Goal: Information Seeking & Learning: Learn about a topic

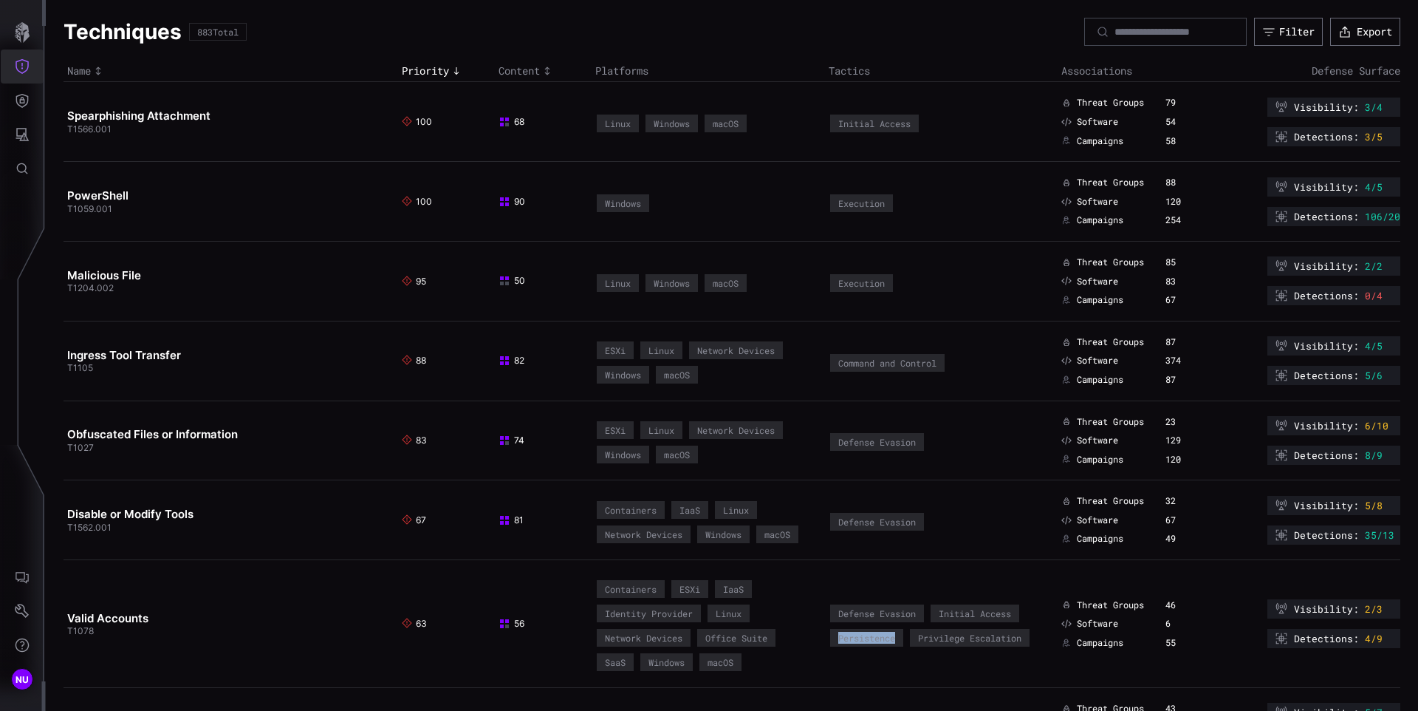
click at [26, 67] on icon "Threat Exposure" at bounding box center [22, 66] width 15 height 15
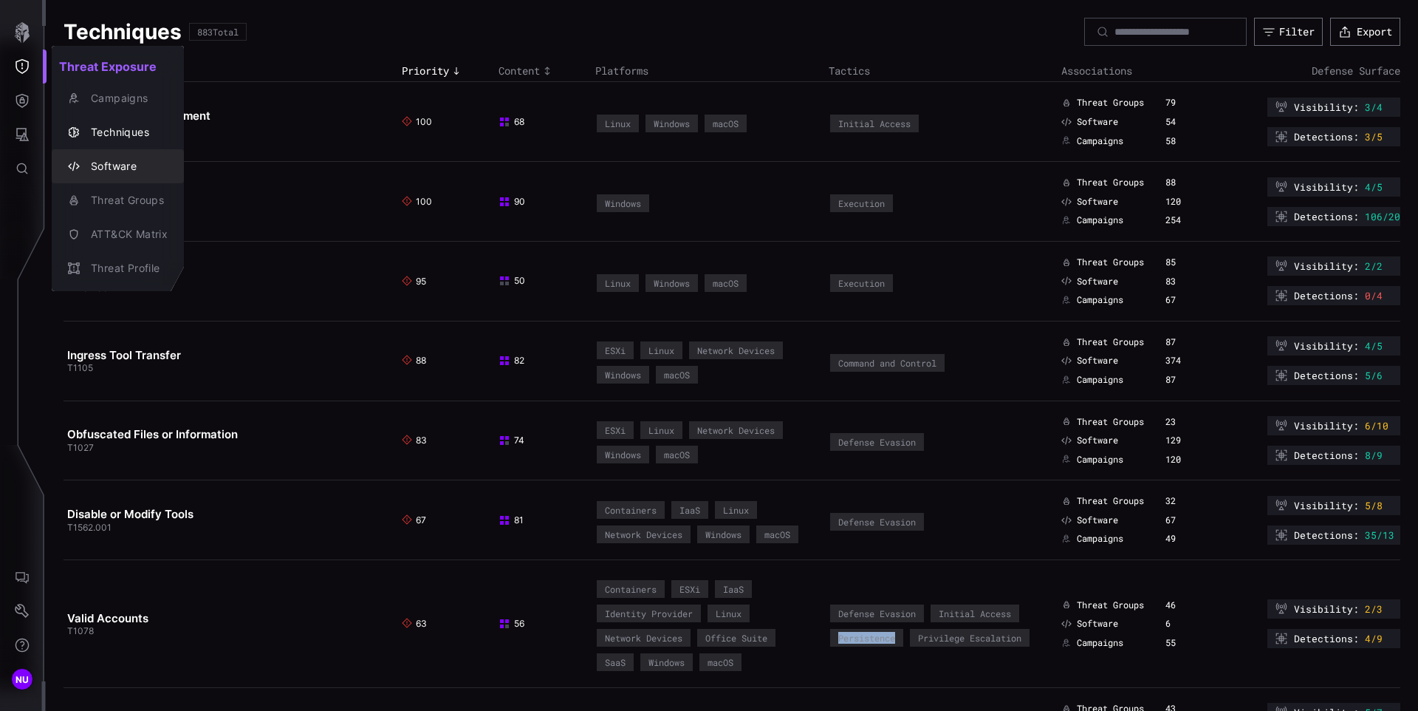
click at [121, 162] on div "Software" at bounding box center [125, 166] width 84 height 18
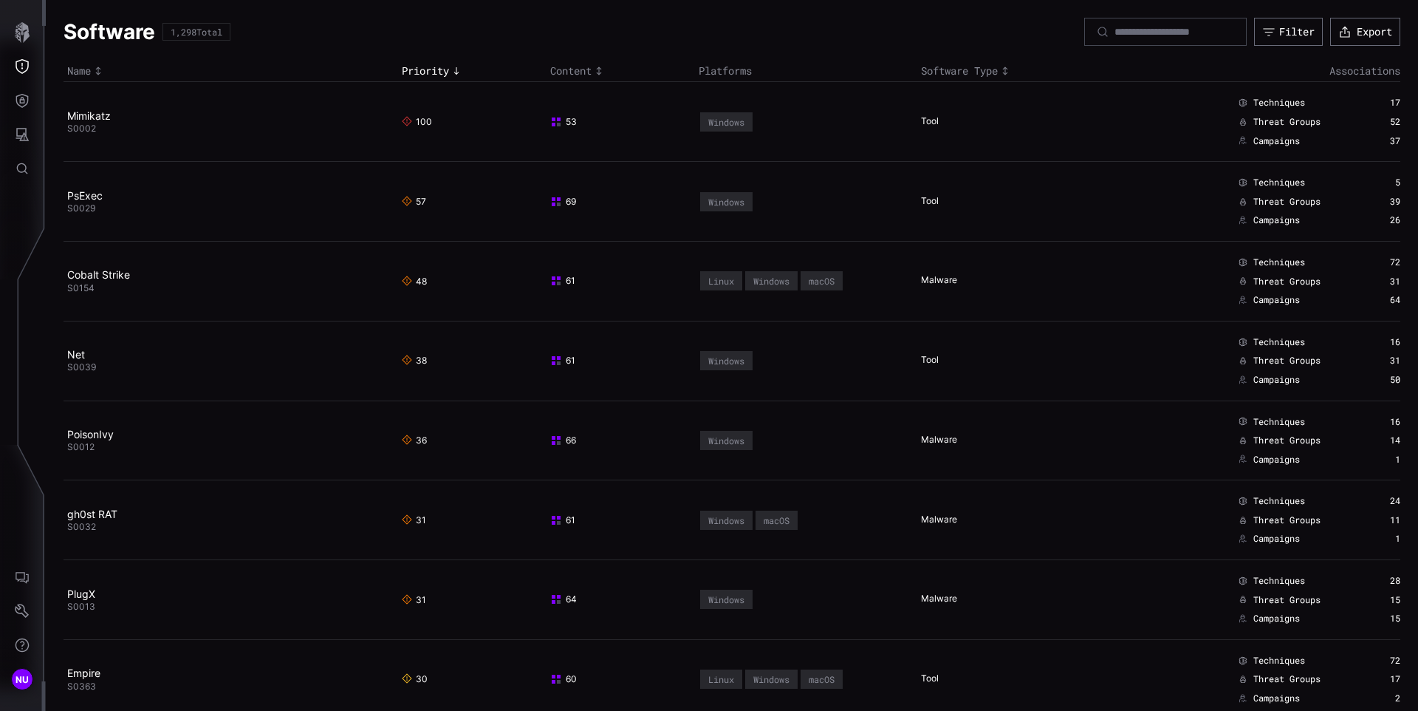
click at [326, 143] on td "Mimikatz S0002" at bounding box center [231, 122] width 335 height 80
click at [258, 136] on td "Mimikatz S0002" at bounding box center [231, 122] width 335 height 80
click at [98, 117] on link "Mimikatz" at bounding box center [89, 115] width 44 height 13
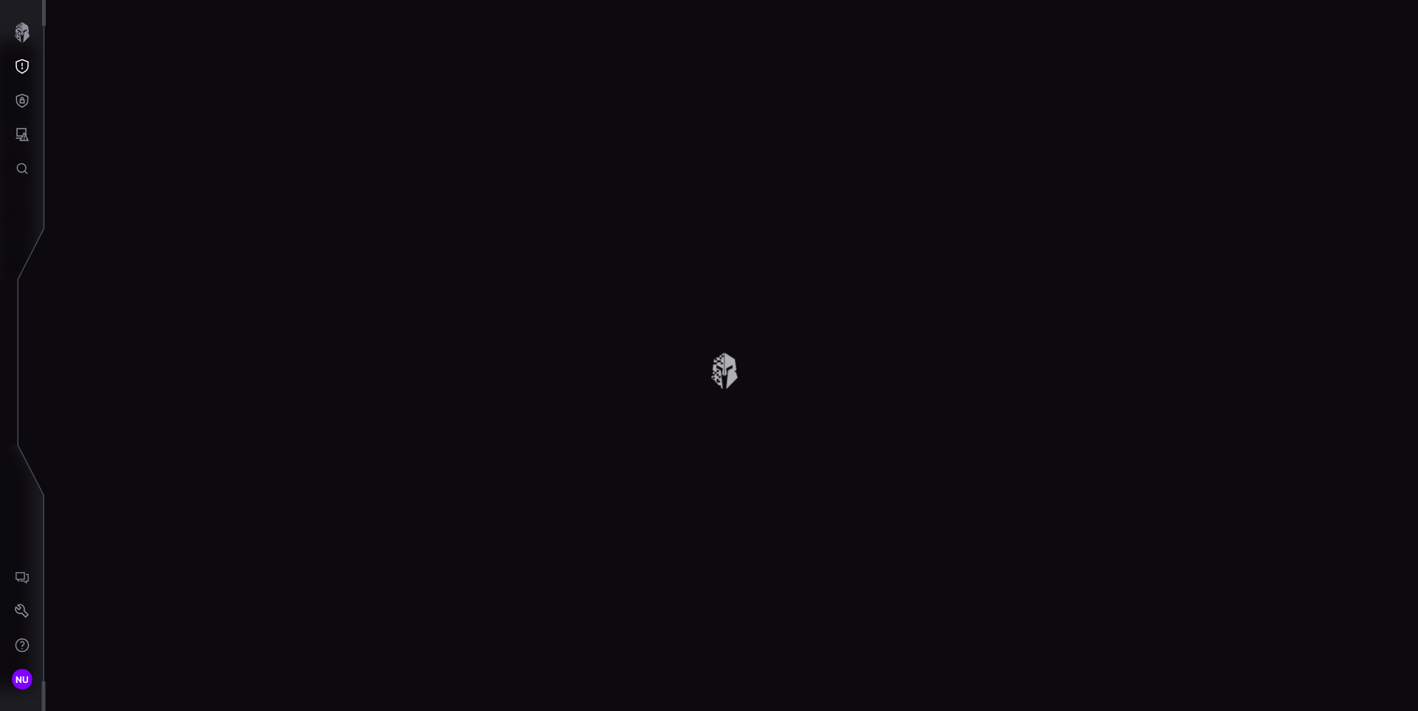
click at [845, 248] on div at bounding box center [732, 355] width 1373 height 711
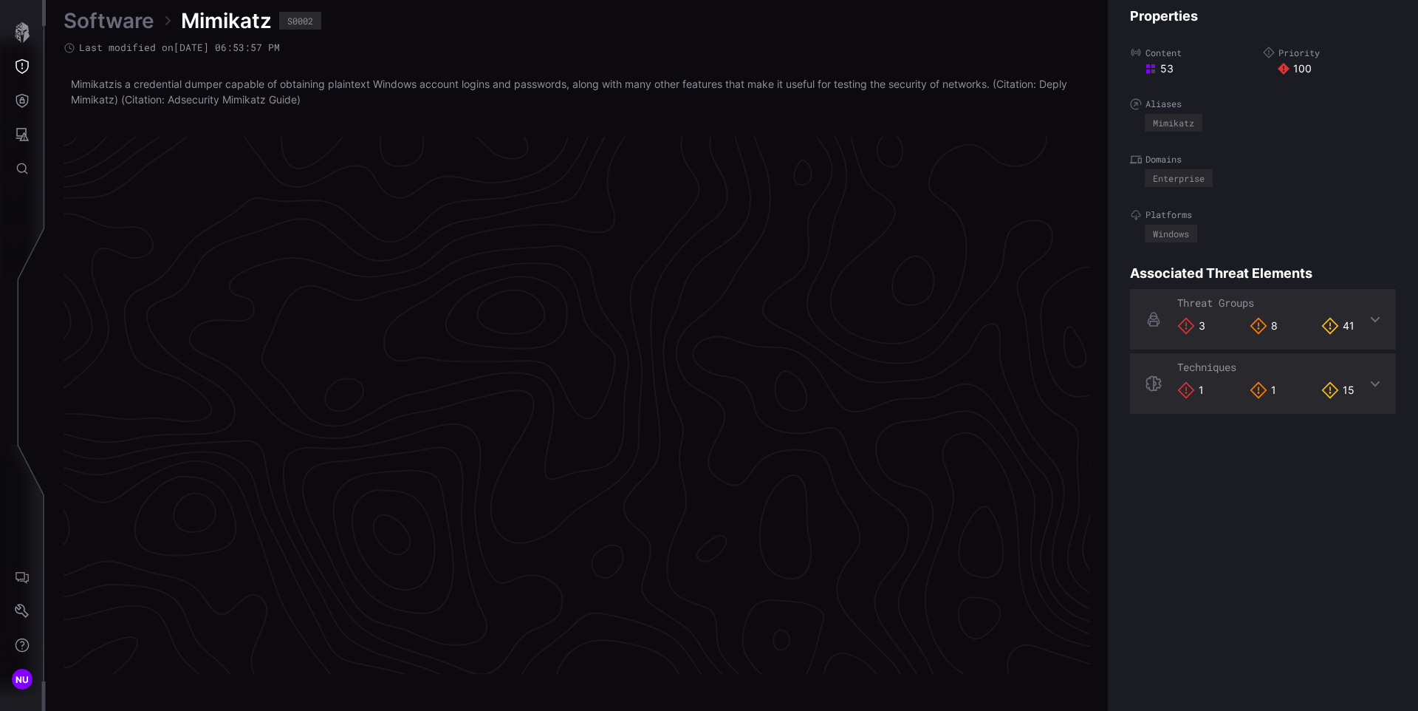
scroll to position [3062, 601]
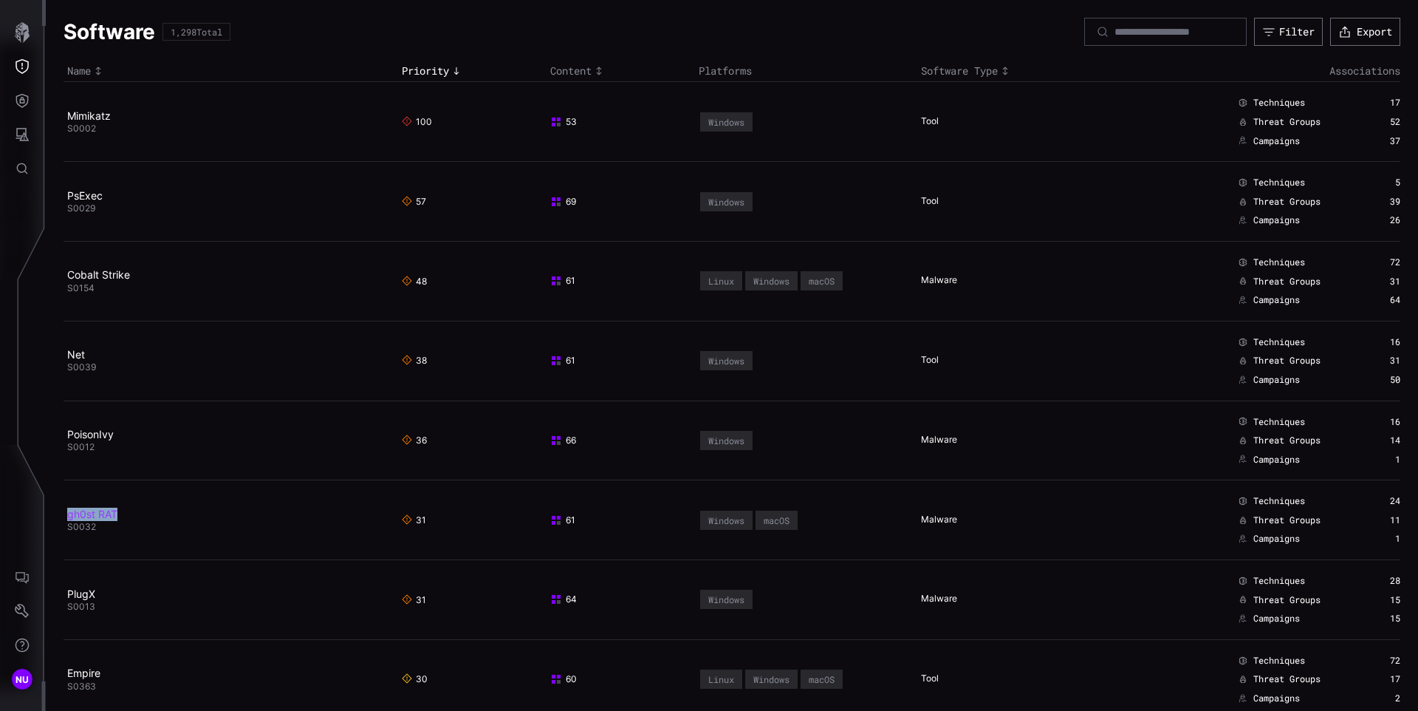
copy link "gh0st RAT"
drag, startPoint x: 150, startPoint y: 511, endPoint x: 251, endPoint y: 514, distance: 101.3
click at [251, 514] on h2 "gh0st RAT" at bounding box center [225, 514] width 316 height 13
copy span "S0032"
drag, startPoint x: 112, startPoint y: 530, endPoint x: 143, endPoint y: 529, distance: 31.8
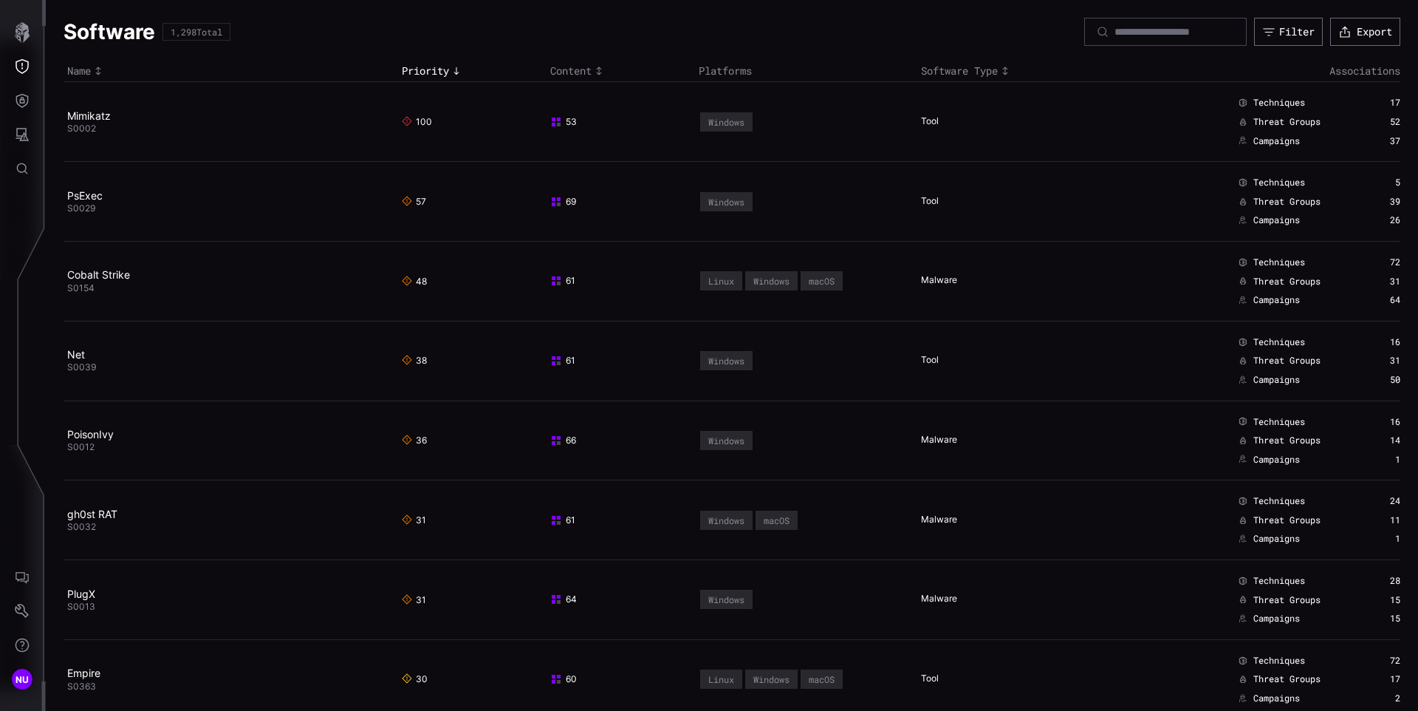
click at [143, 529] on td "gh0st RAT S0032" at bounding box center [231, 520] width 335 height 80
click at [16, 98] on icon "Defense Surface" at bounding box center [22, 100] width 15 height 15
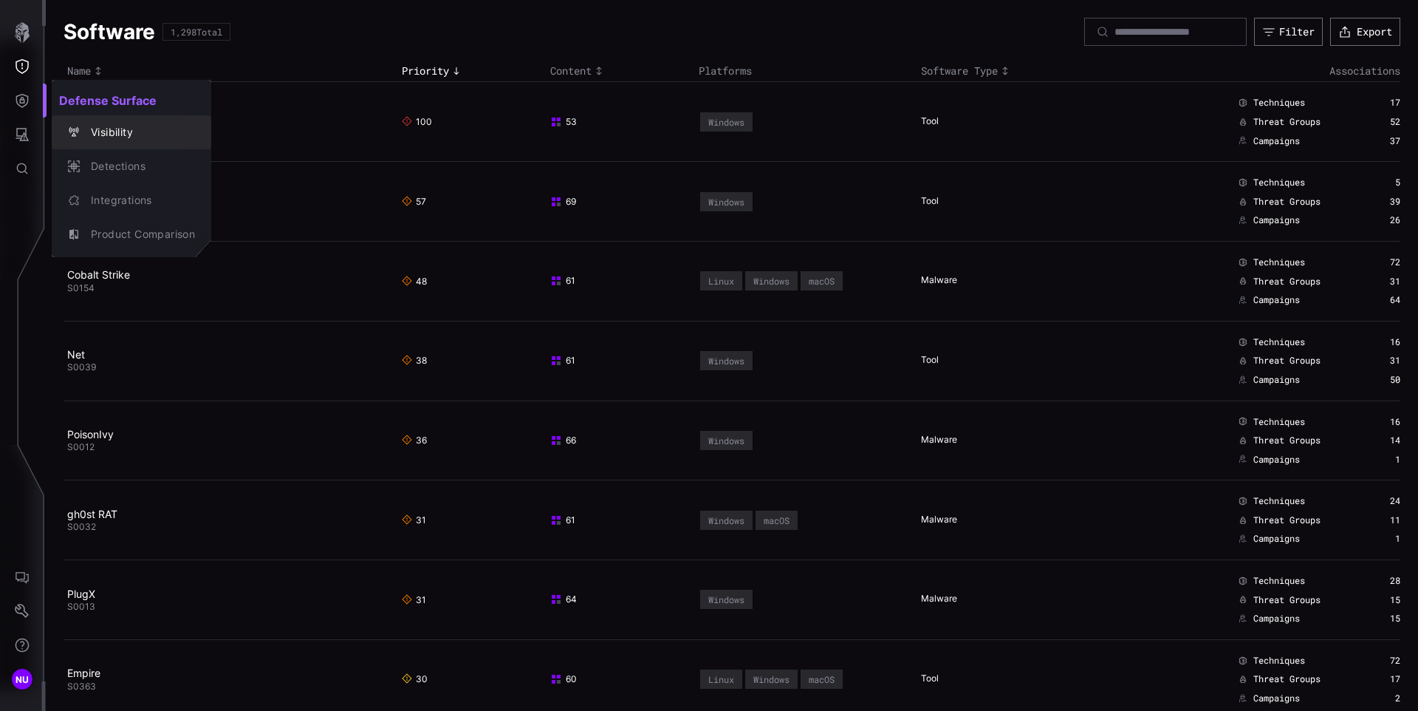
click at [103, 130] on div "Visibility" at bounding box center [139, 132] width 112 height 18
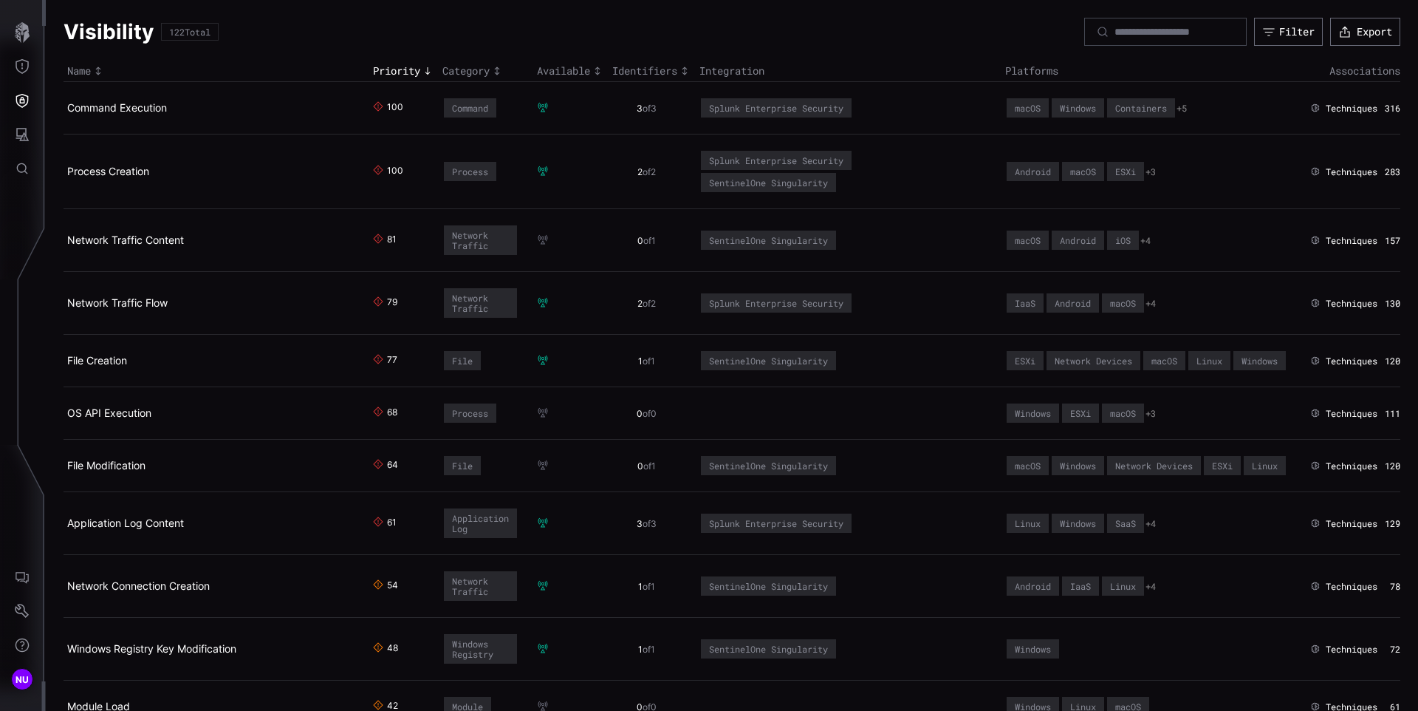
click at [133, 100] on td "Command Execution" at bounding box center [217, 108] width 306 height 52
click at [137, 108] on link "Command Execution" at bounding box center [117, 107] width 100 height 13
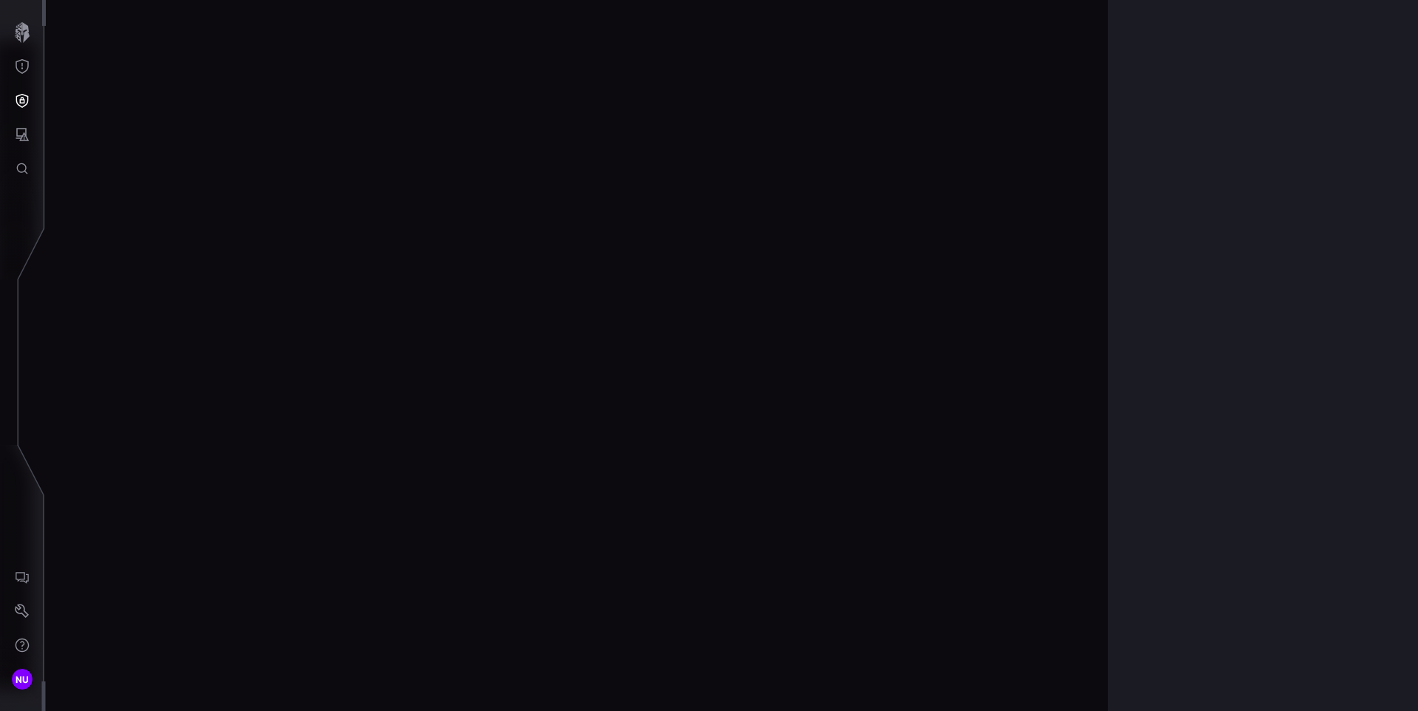
scroll to position [3301, 601]
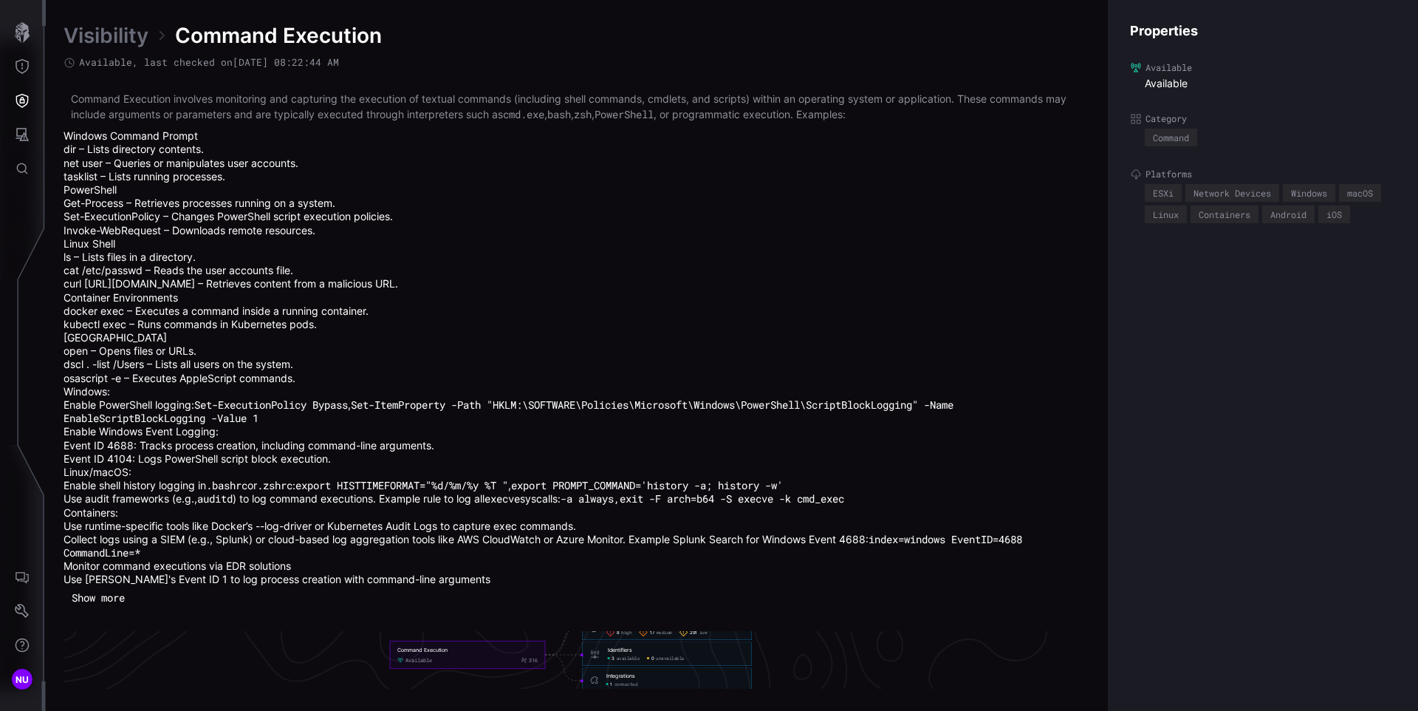
click at [168, 588] on div "Command Execution involves monitoring and capturing the execution of textual co…" at bounding box center [577, 350] width 1027 height 518
click at [21, 106] on icon "Defense Surface" at bounding box center [22, 101] width 13 height 14
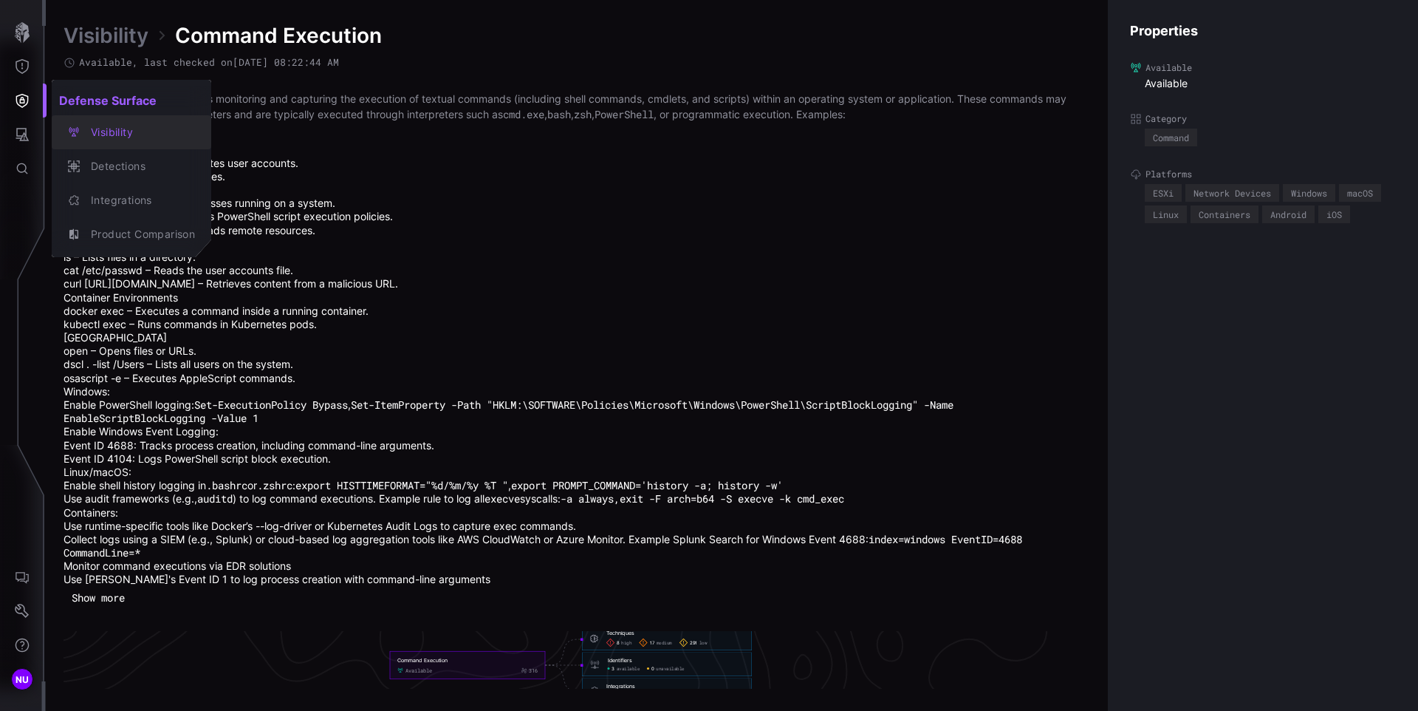
click at [133, 137] on div "Visibility" at bounding box center [139, 132] width 112 height 18
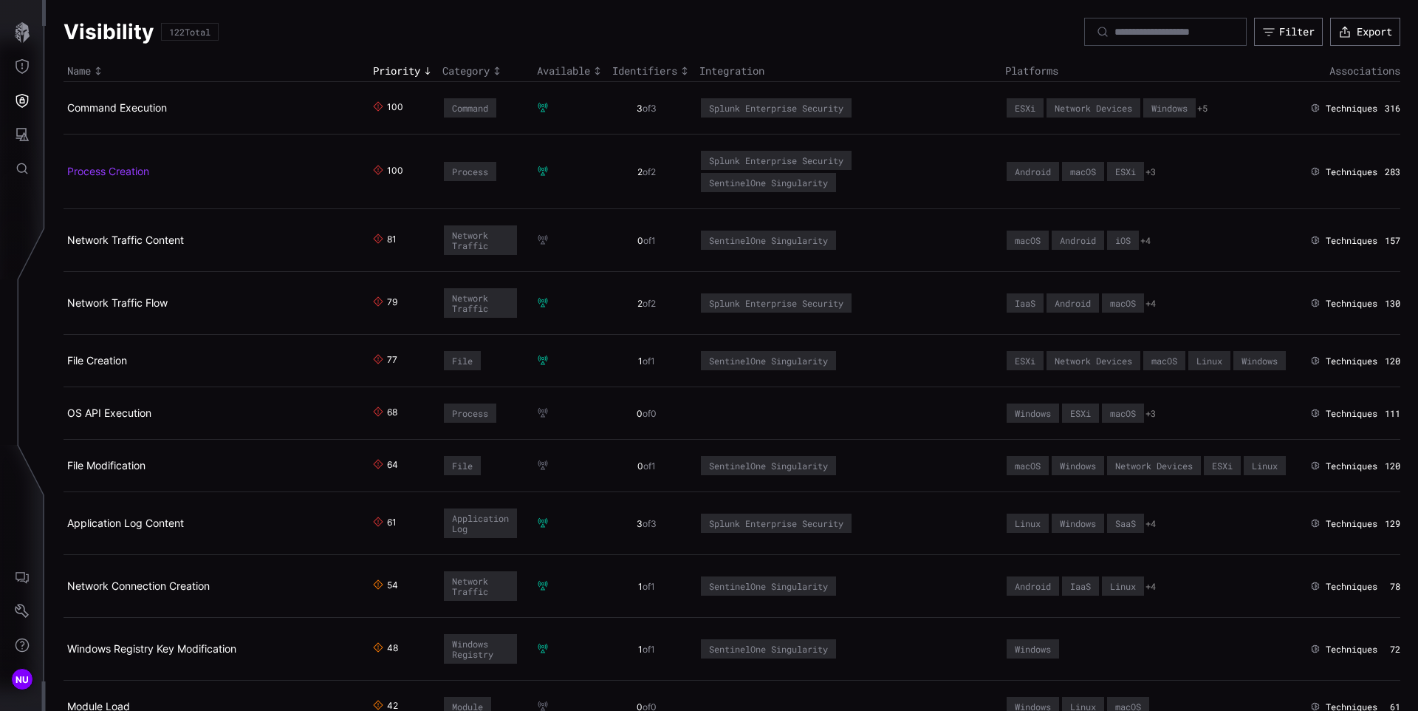
click at [109, 171] on link "Process Creation" at bounding box center [108, 171] width 82 height 13
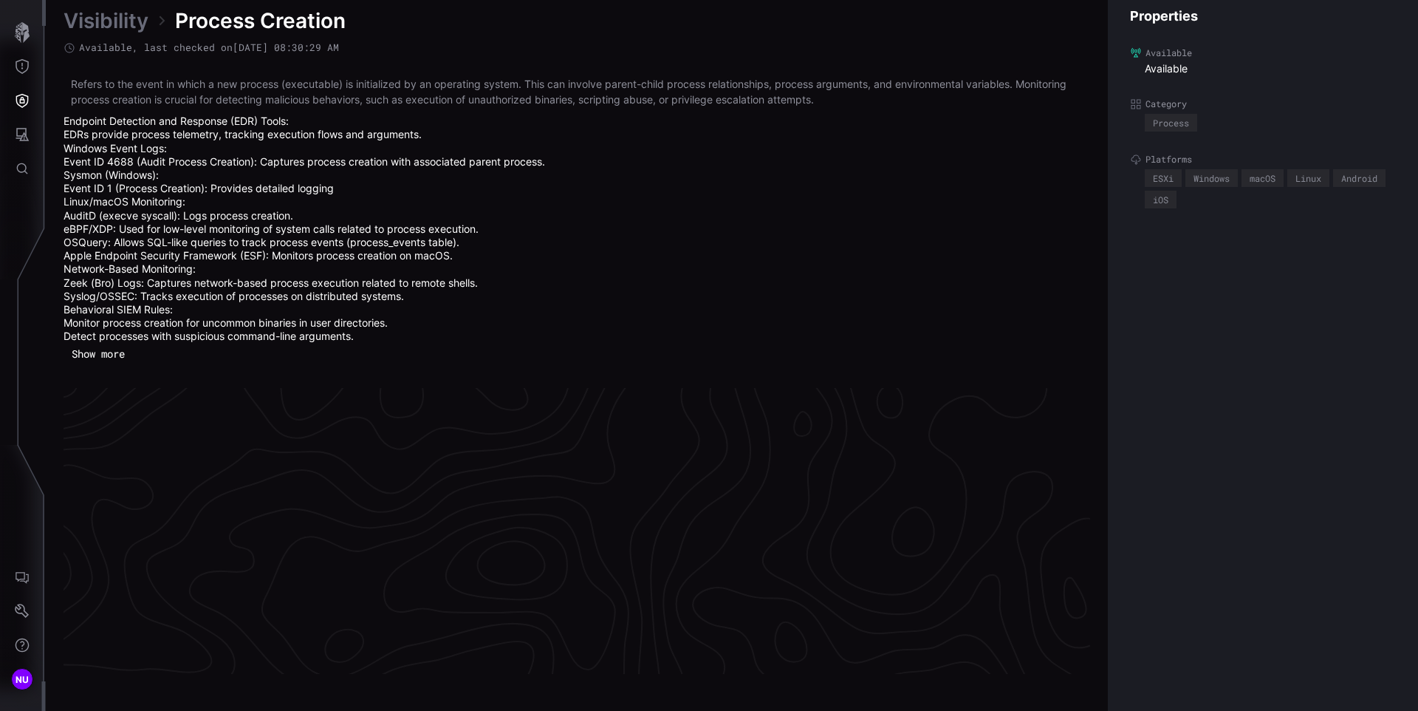
scroll to position [3187, 601]
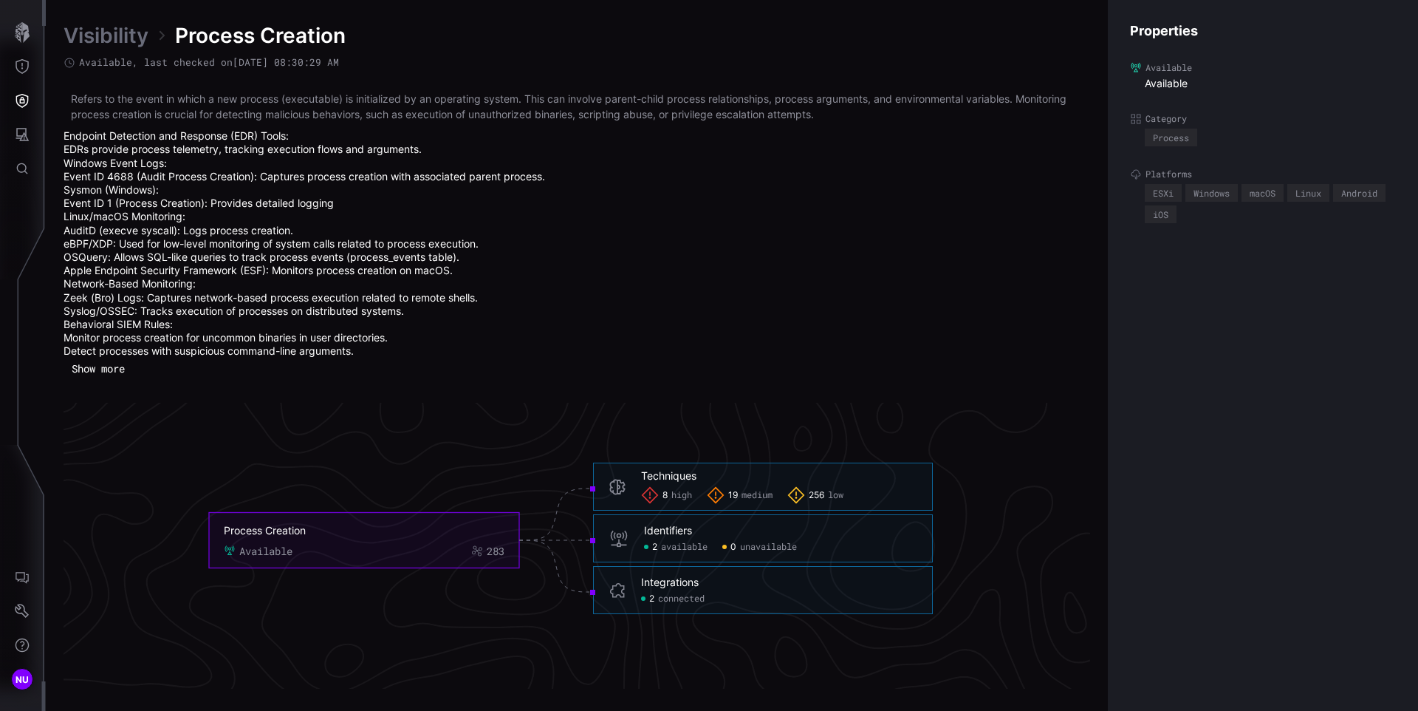
click at [951, 431] on icon "Process Creation Available 283 Techniques 8 high 19 medium 256 low Techniques -…" at bounding box center [571, 539] width 2216 height 6649
click at [18, 125] on button "Attack Surface" at bounding box center [22, 134] width 43 height 34
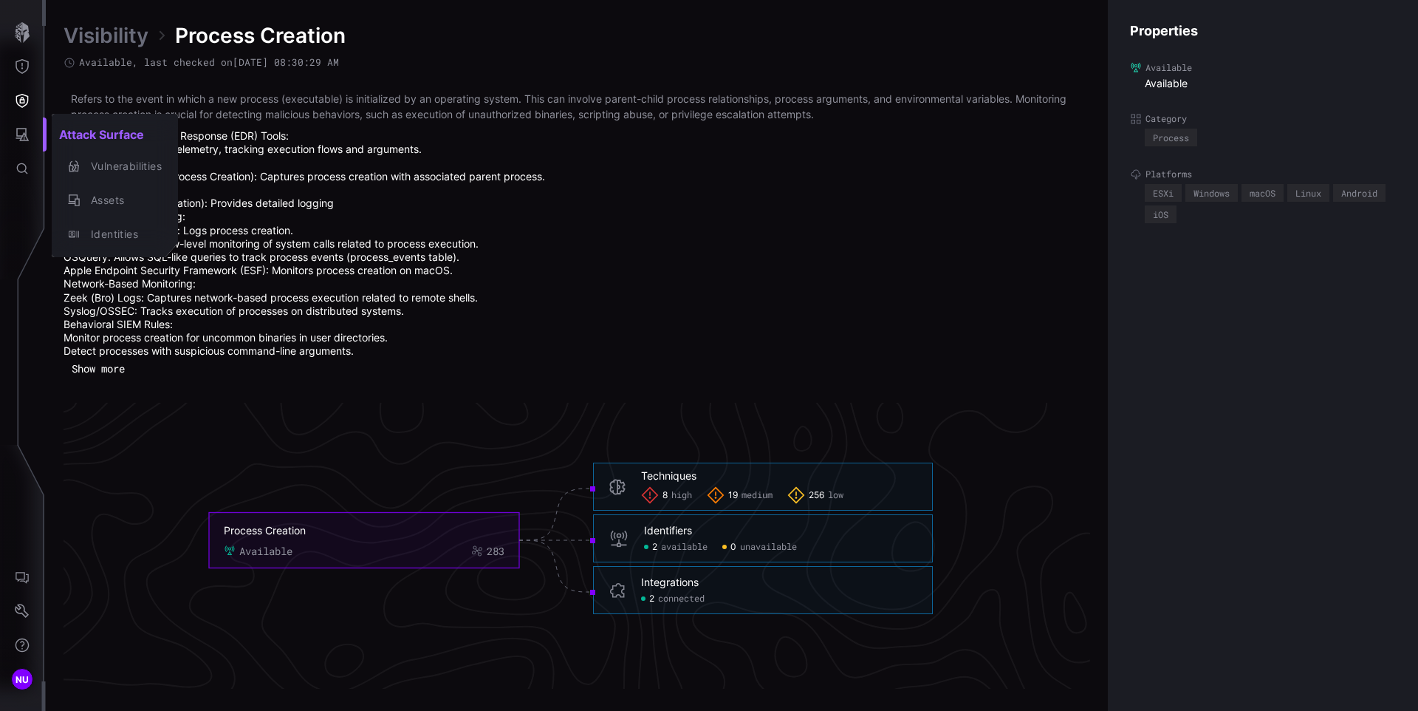
click at [16, 102] on div at bounding box center [709, 355] width 1418 height 711
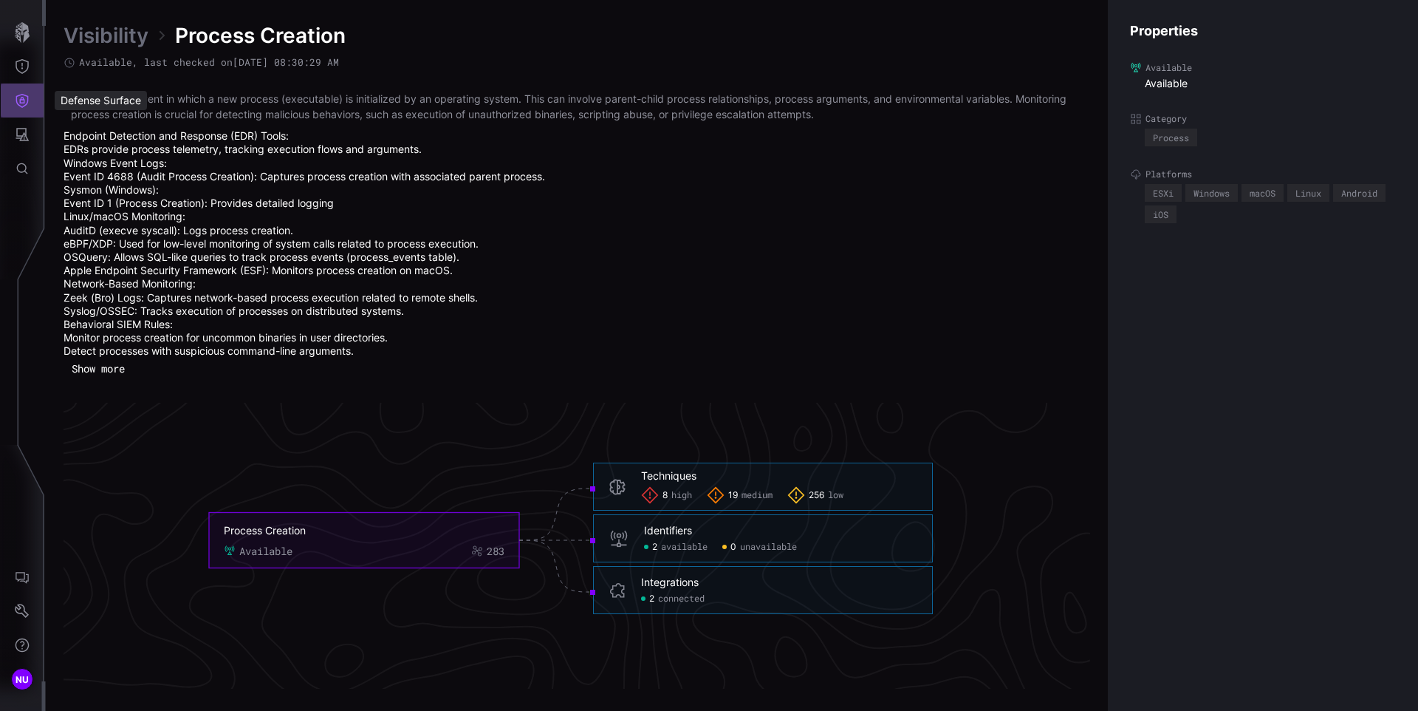
click at [16, 102] on icon "Defense Surface" at bounding box center [22, 100] width 15 height 15
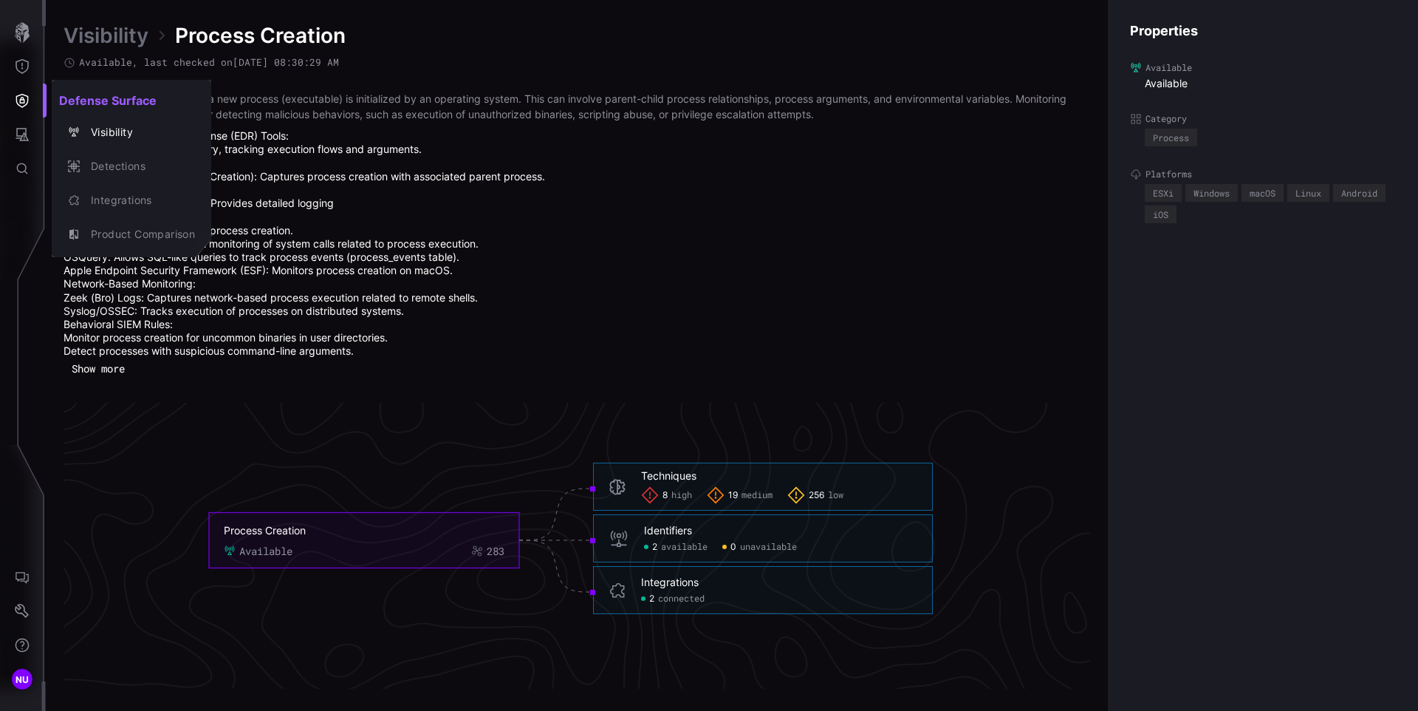
click at [27, 135] on div at bounding box center [709, 355] width 1418 height 711
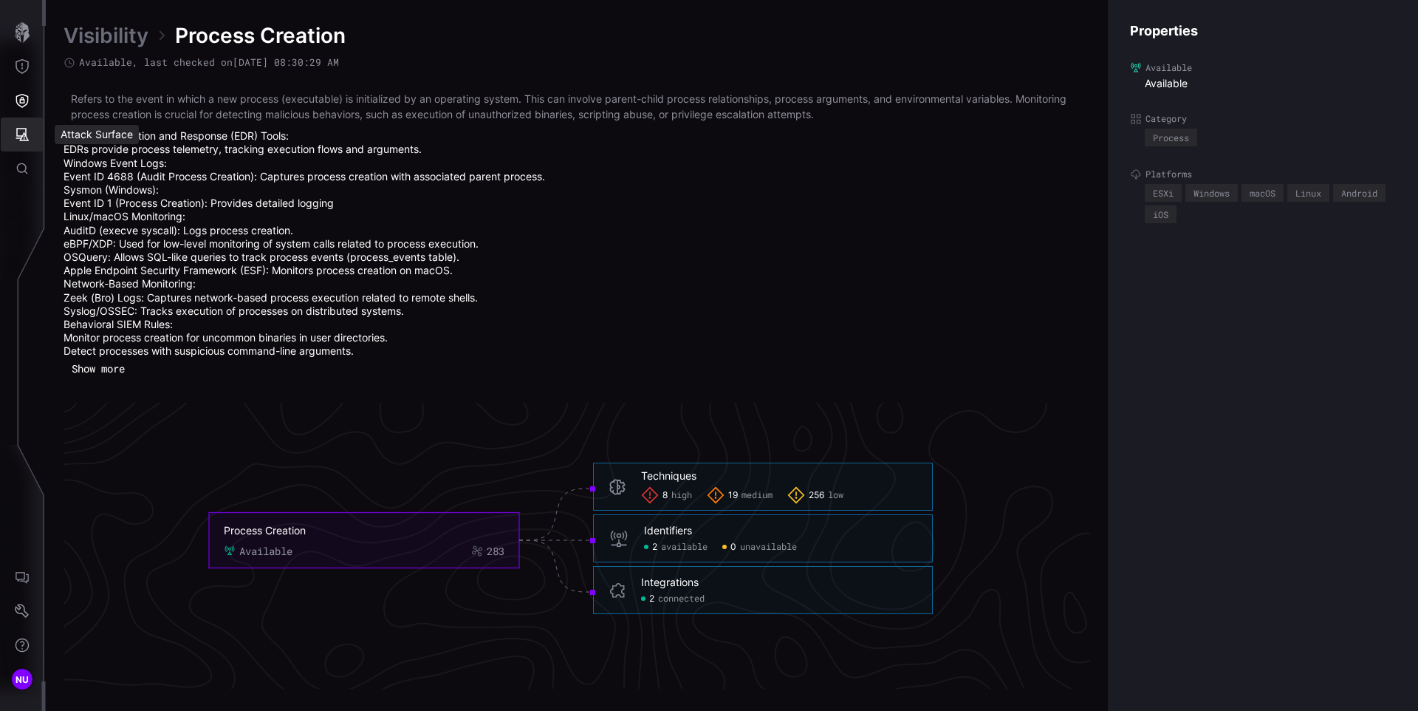
click at [24, 133] on icon "Attack Surface" at bounding box center [22, 134] width 13 height 13
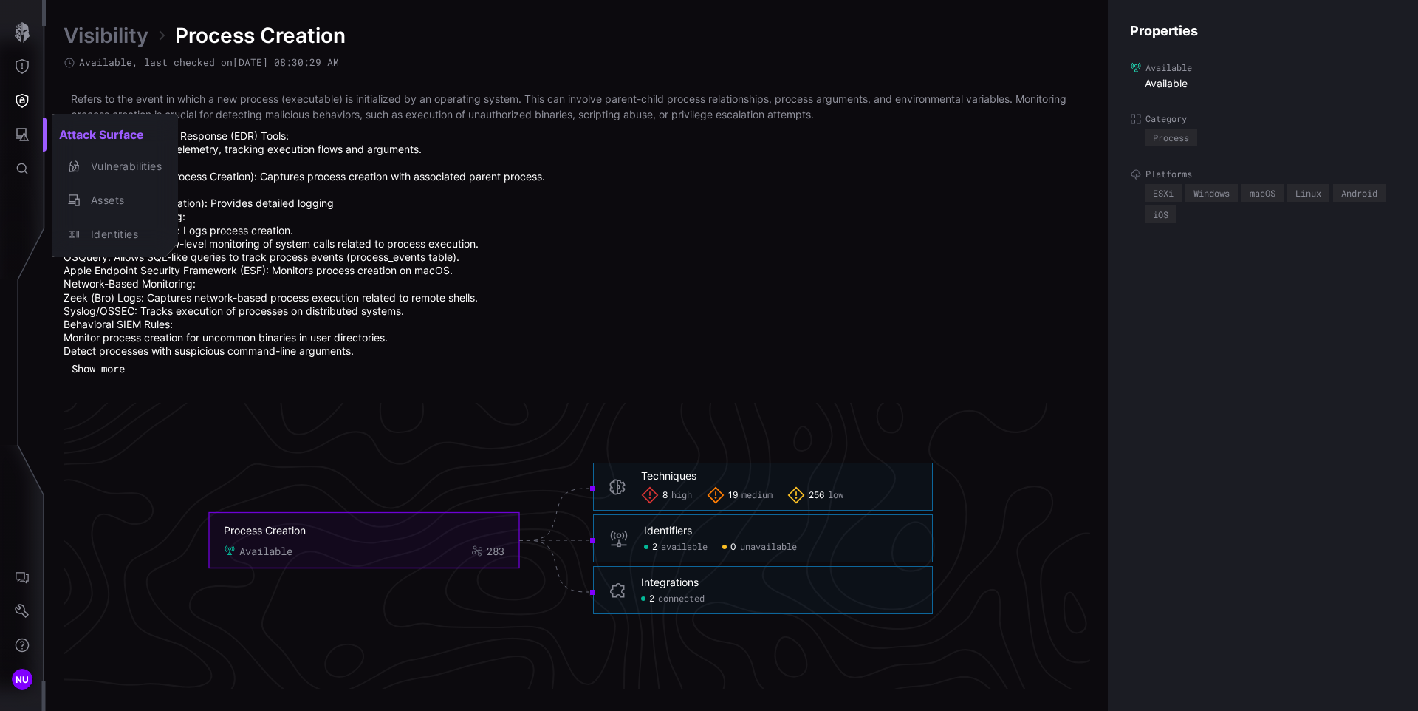
click at [21, 97] on div at bounding box center [709, 355] width 1418 height 711
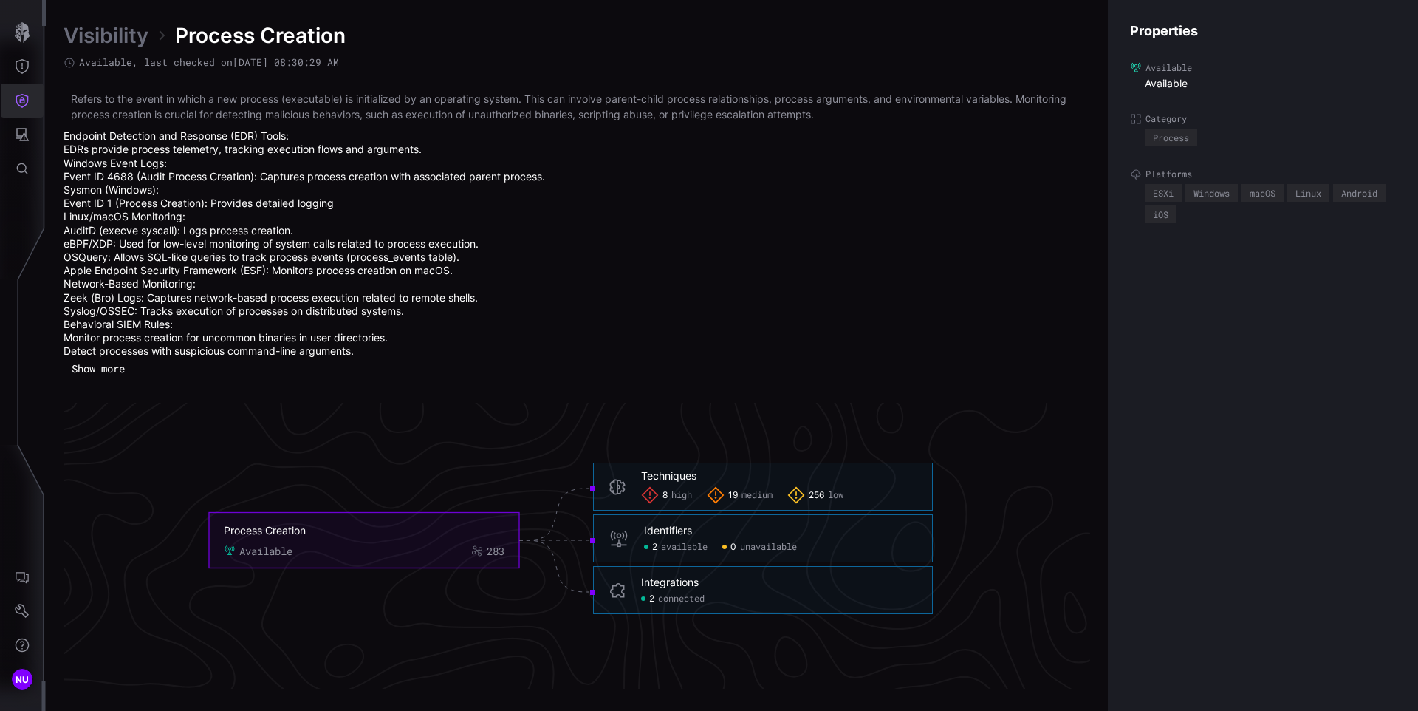
click at [21, 97] on icon "Defense Surface" at bounding box center [22, 101] width 13 height 14
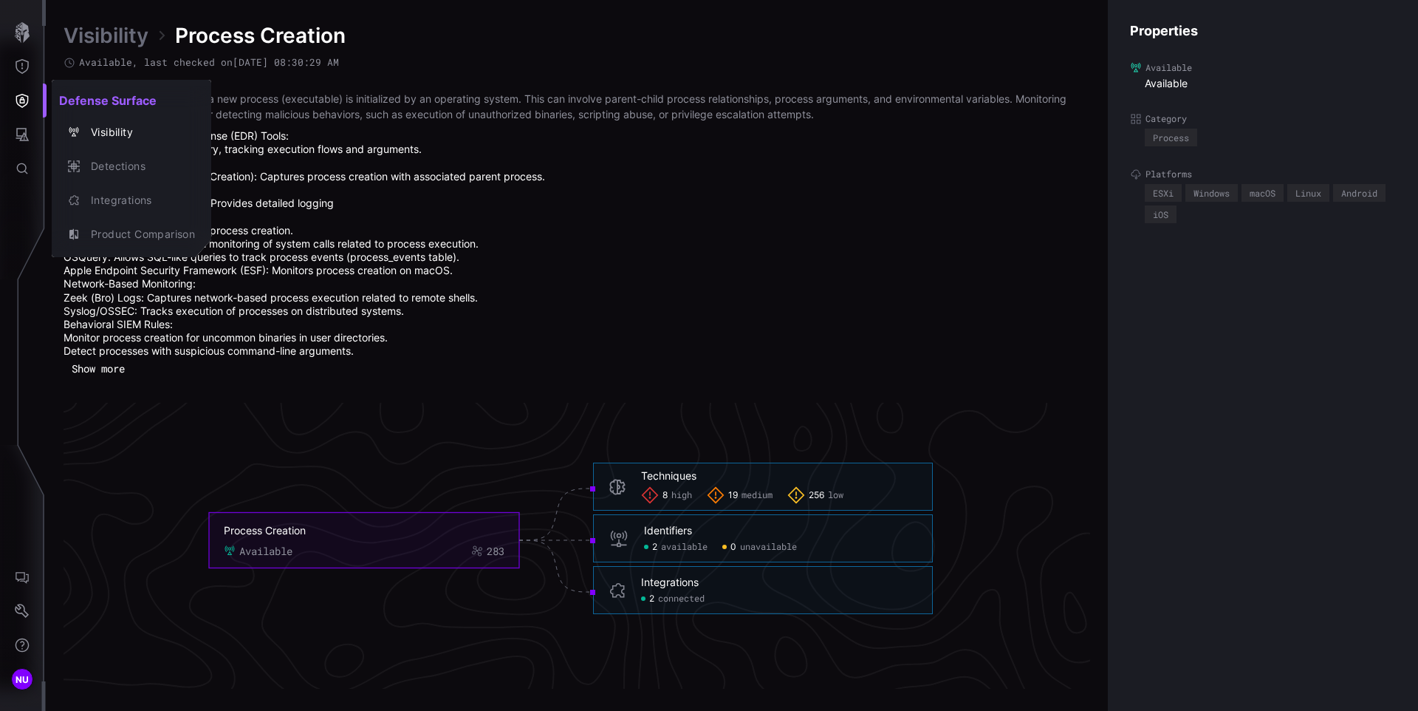
click at [666, 528] on div at bounding box center [709, 355] width 1418 height 711
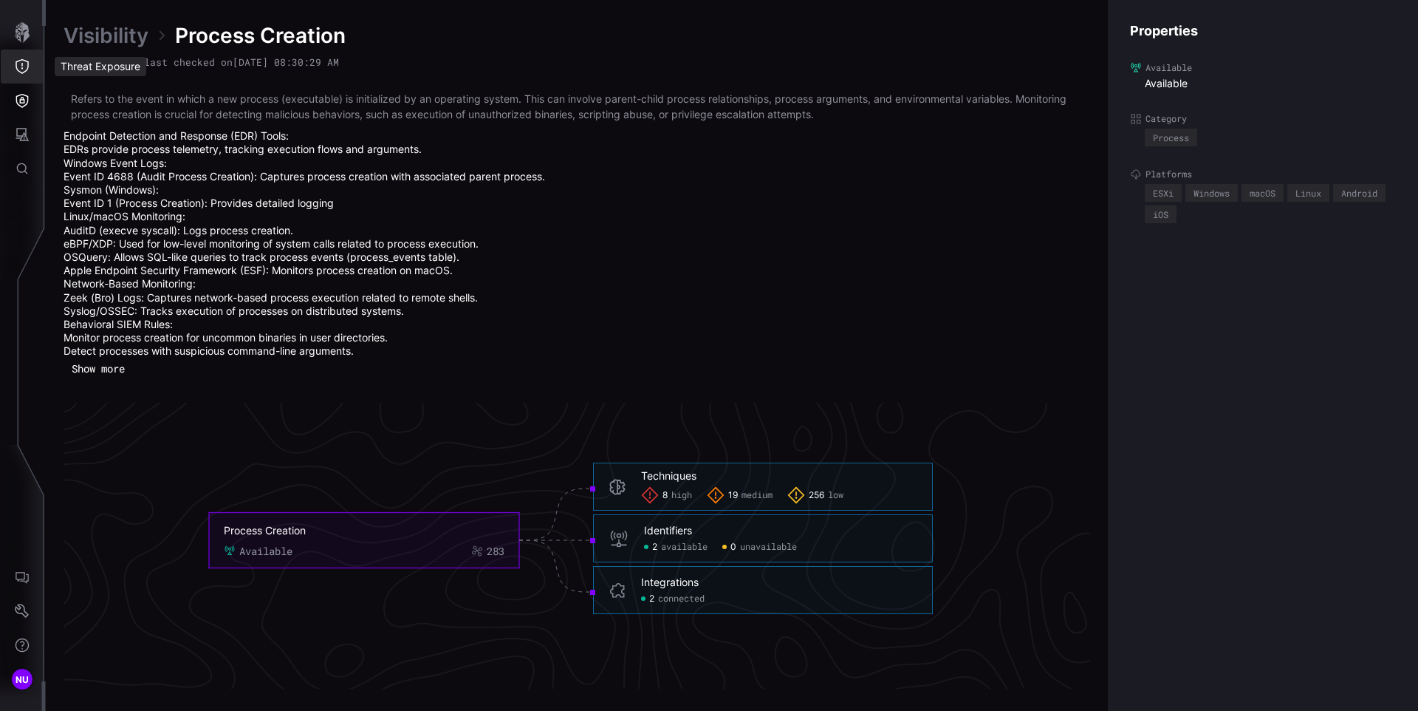
click at [22, 61] on icon "Threat Exposure" at bounding box center [22, 66] width 15 height 15
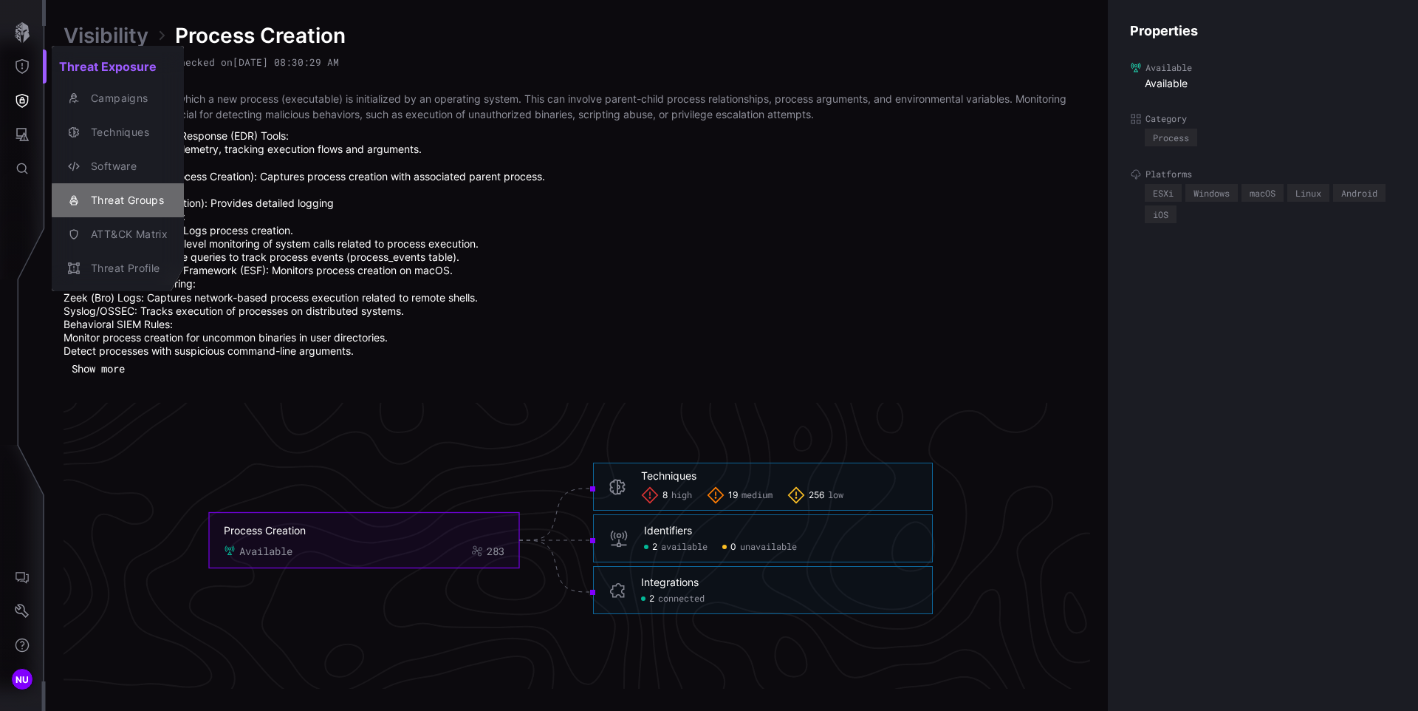
click at [137, 199] on div "Threat Groups" at bounding box center [125, 200] width 84 height 18
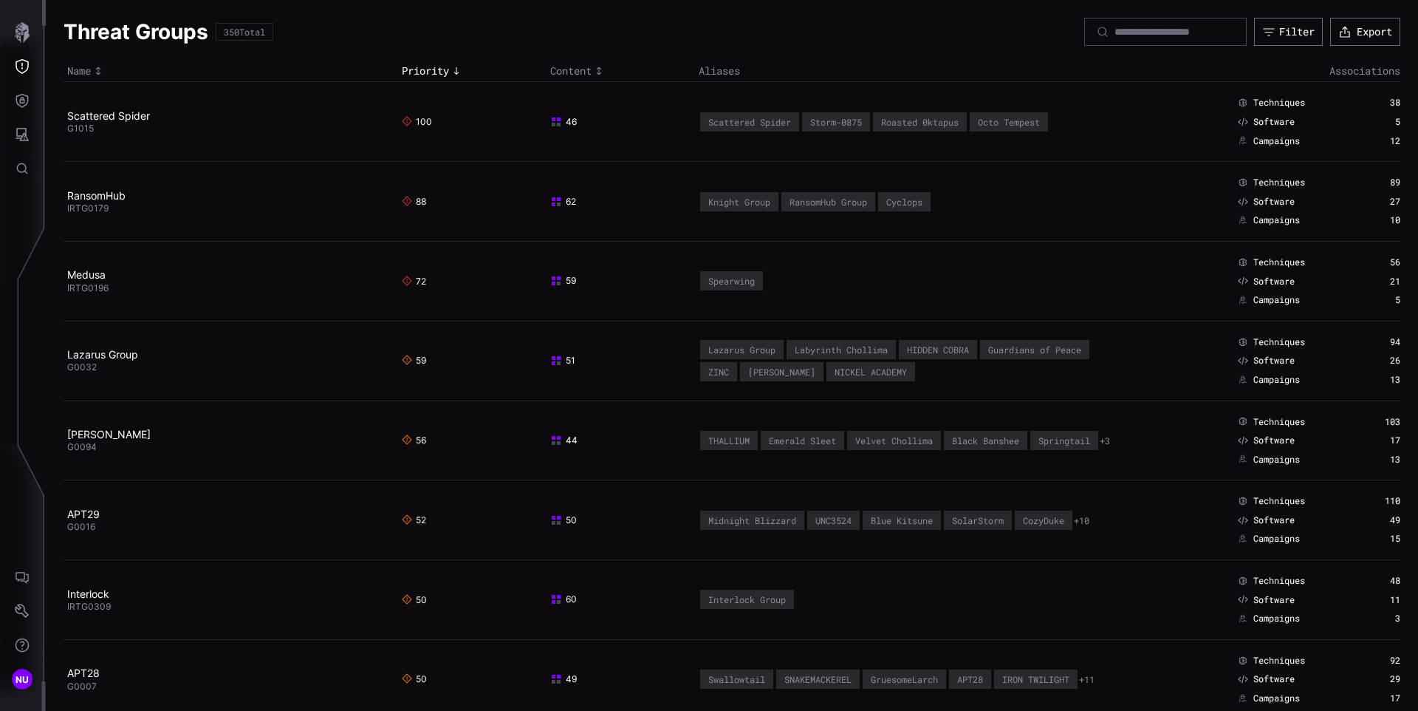
click at [256, 158] on td "Scattered Spider G1015" at bounding box center [231, 122] width 335 height 80
click at [126, 119] on link "Scattered Spider" at bounding box center [108, 115] width 83 height 13
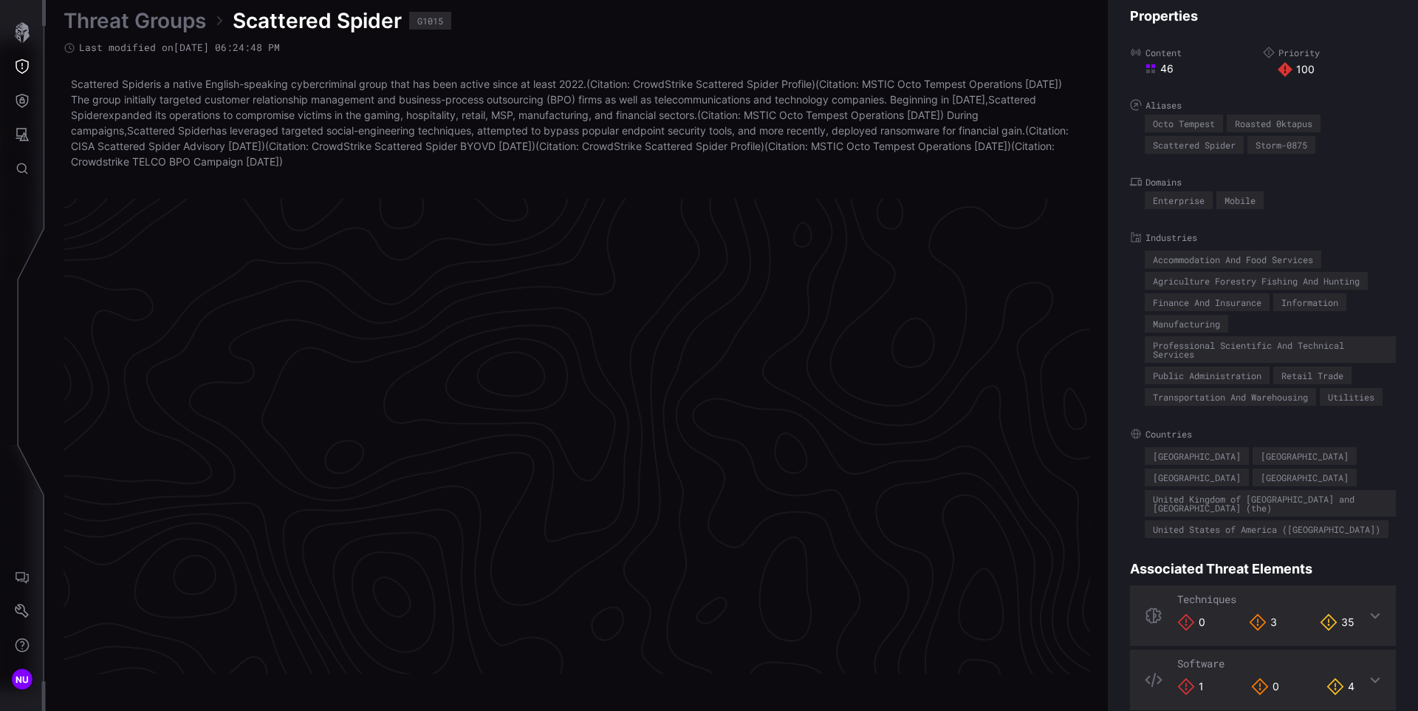
scroll to position [3093, 601]
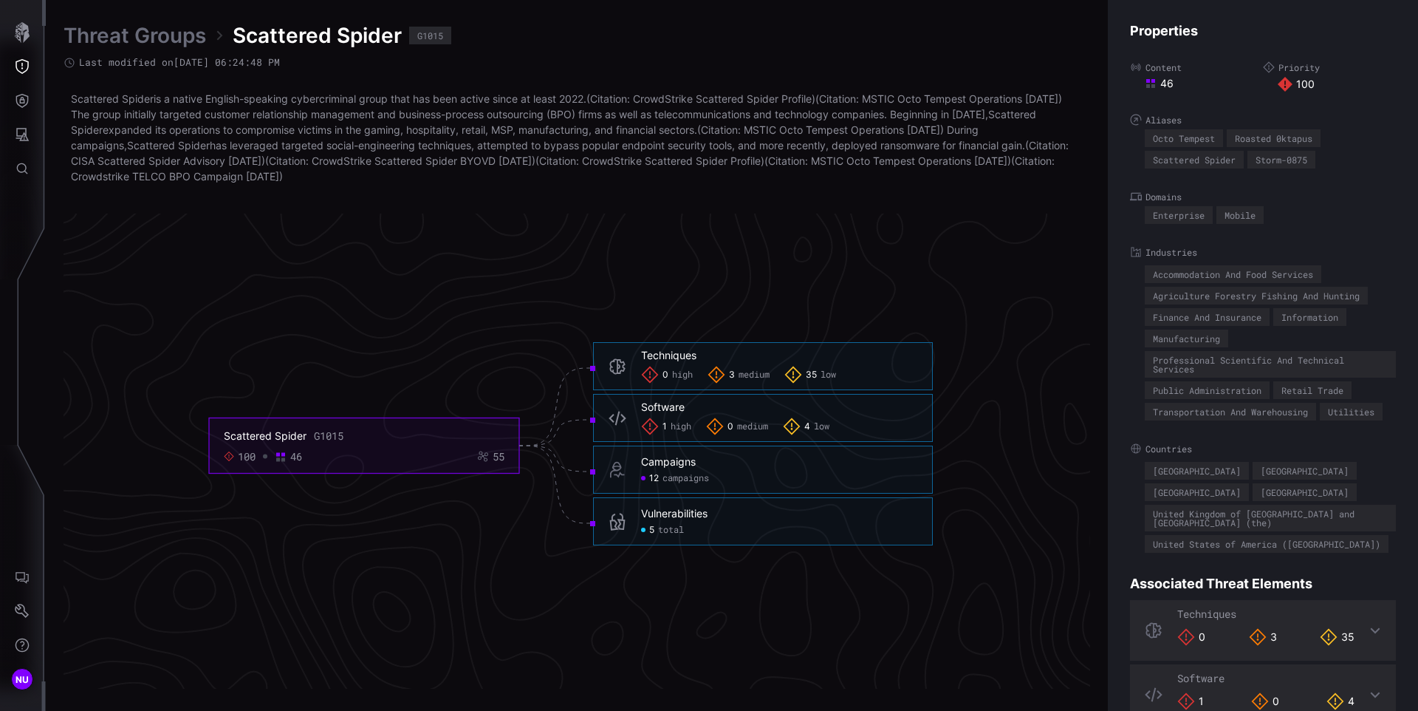
click at [768, 251] on icon "Scattered Spider G1015 100 46 55 Techniques 0 high 3 medium 35 low Techniques -…" at bounding box center [571, 445] width 2216 height 6649
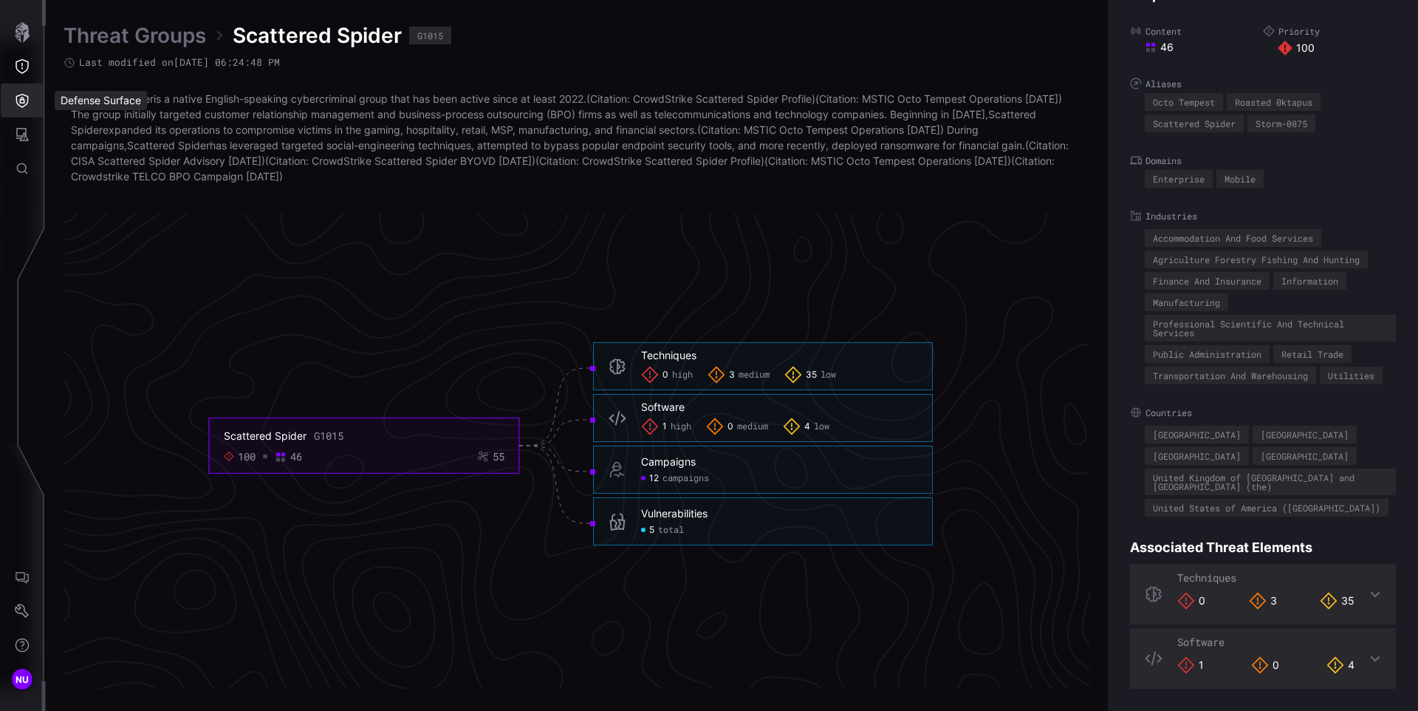
click at [21, 106] on icon "Defense Surface" at bounding box center [22, 101] width 13 height 14
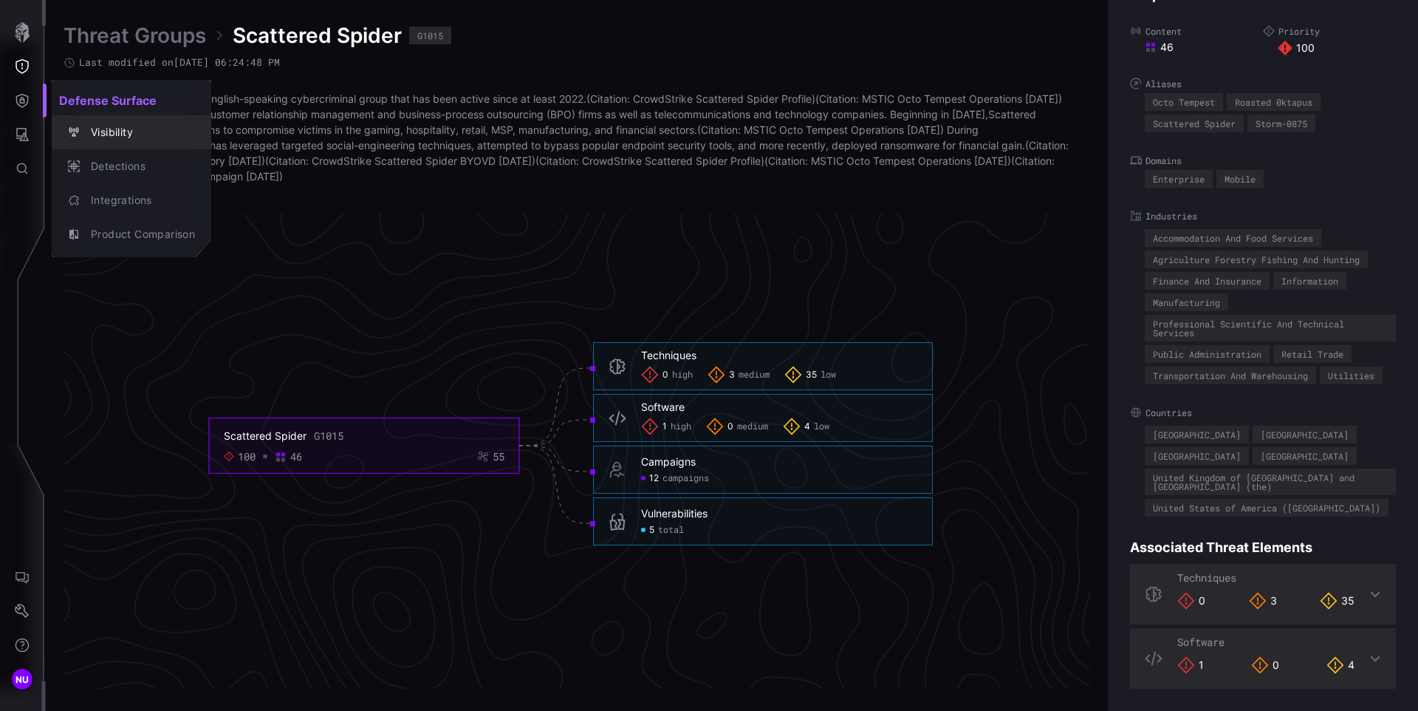
click at [112, 134] on div "Visibility" at bounding box center [139, 132] width 112 height 18
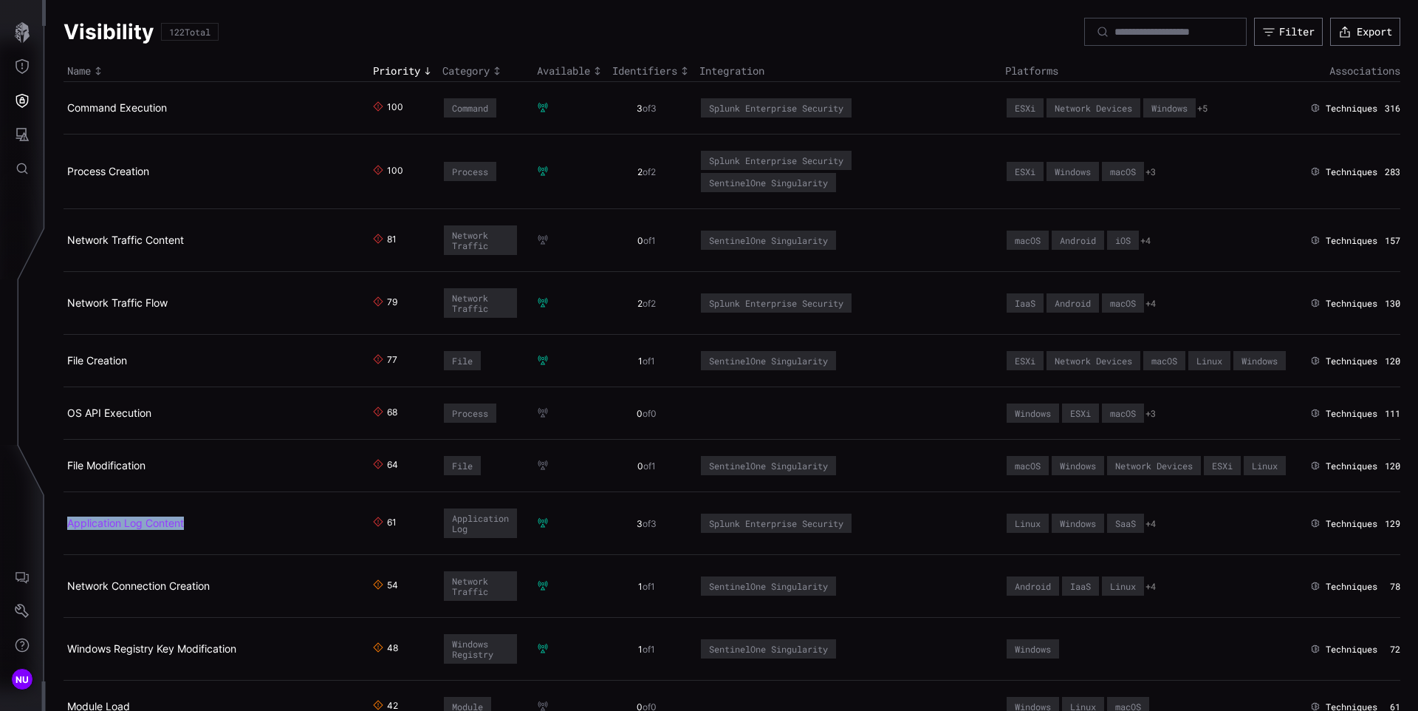
copy link "Application Log Content"
drag, startPoint x: 206, startPoint y: 572, endPoint x: 67, endPoint y: 564, distance: 139.1
click at [67, 530] on h2 "Application Log Content" at bounding box center [210, 522] width 287 height 13
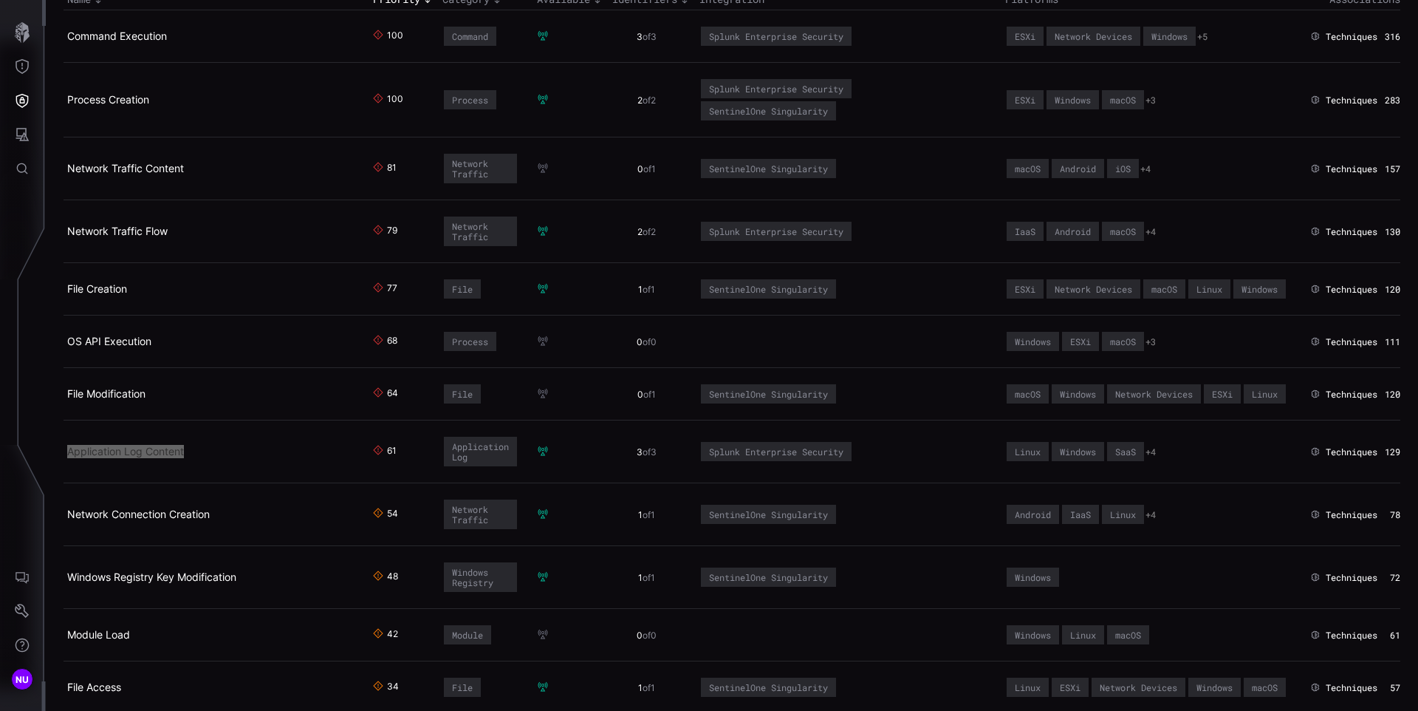
scroll to position [318, 0]
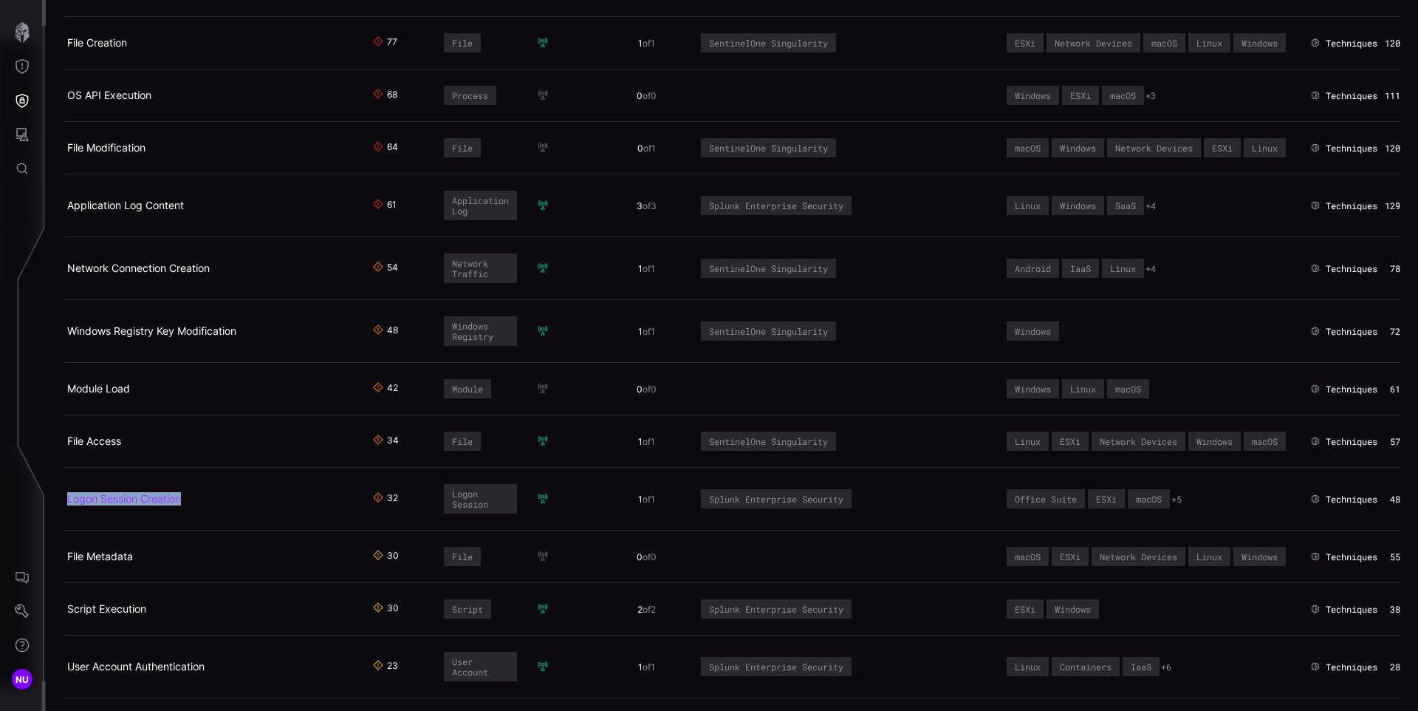
copy link "Logon Session Creation"
drag, startPoint x: 213, startPoint y: 571, endPoint x: 66, endPoint y: 566, distance: 146.4
click at [67, 505] on h2 "Logon Session Creation" at bounding box center [210, 498] width 287 height 13
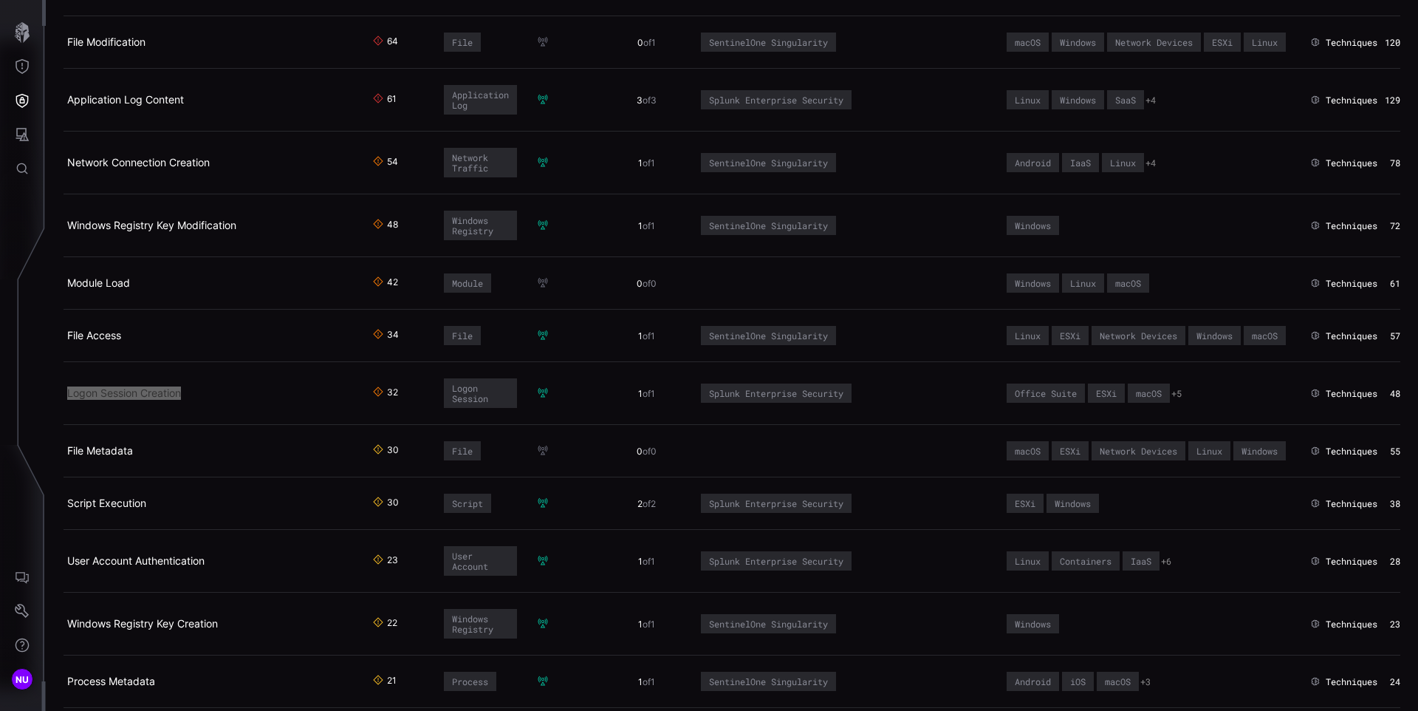
scroll to position [484, 0]
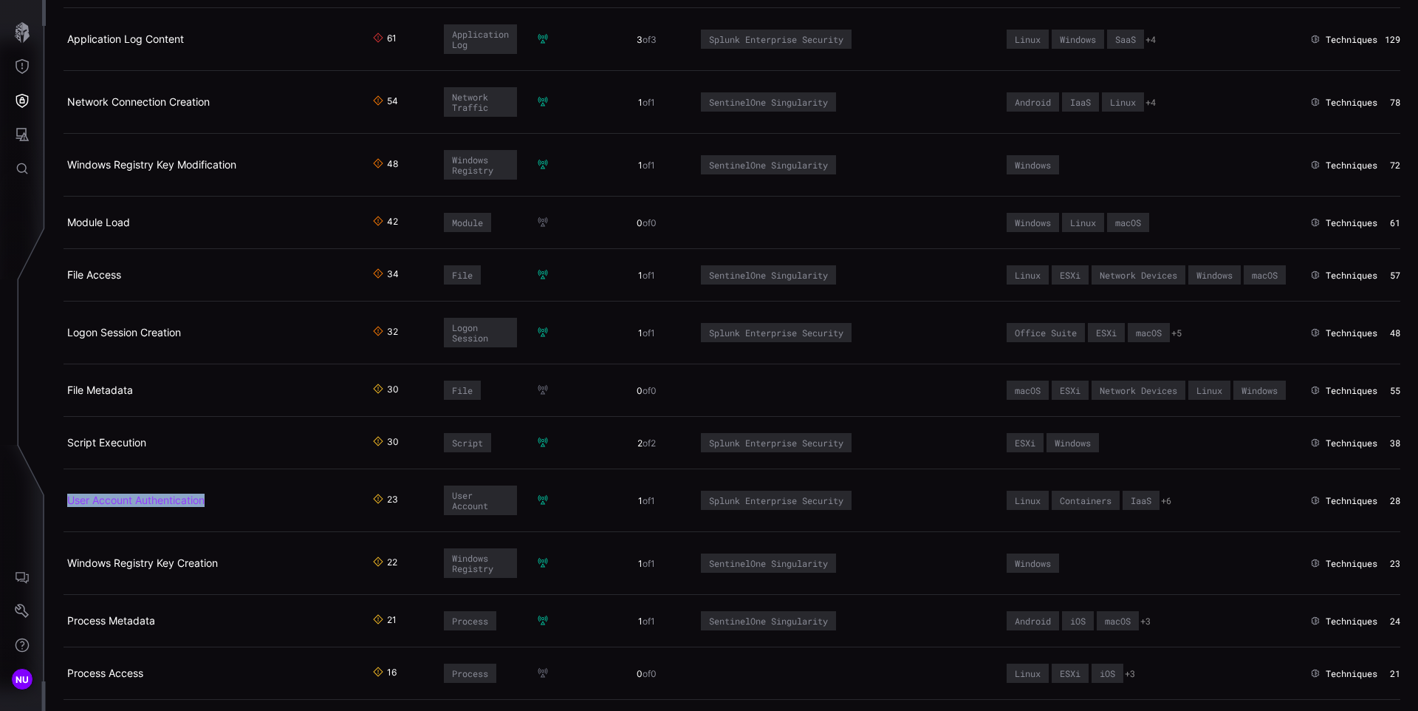
copy link "User Account Authentication"
drag, startPoint x: 190, startPoint y: 592, endPoint x: 72, endPoint y: 582, distance: 118.6
click at [72, 532] on td "User Account Authentication" at bounding box center [217, 500] width 306 height 63
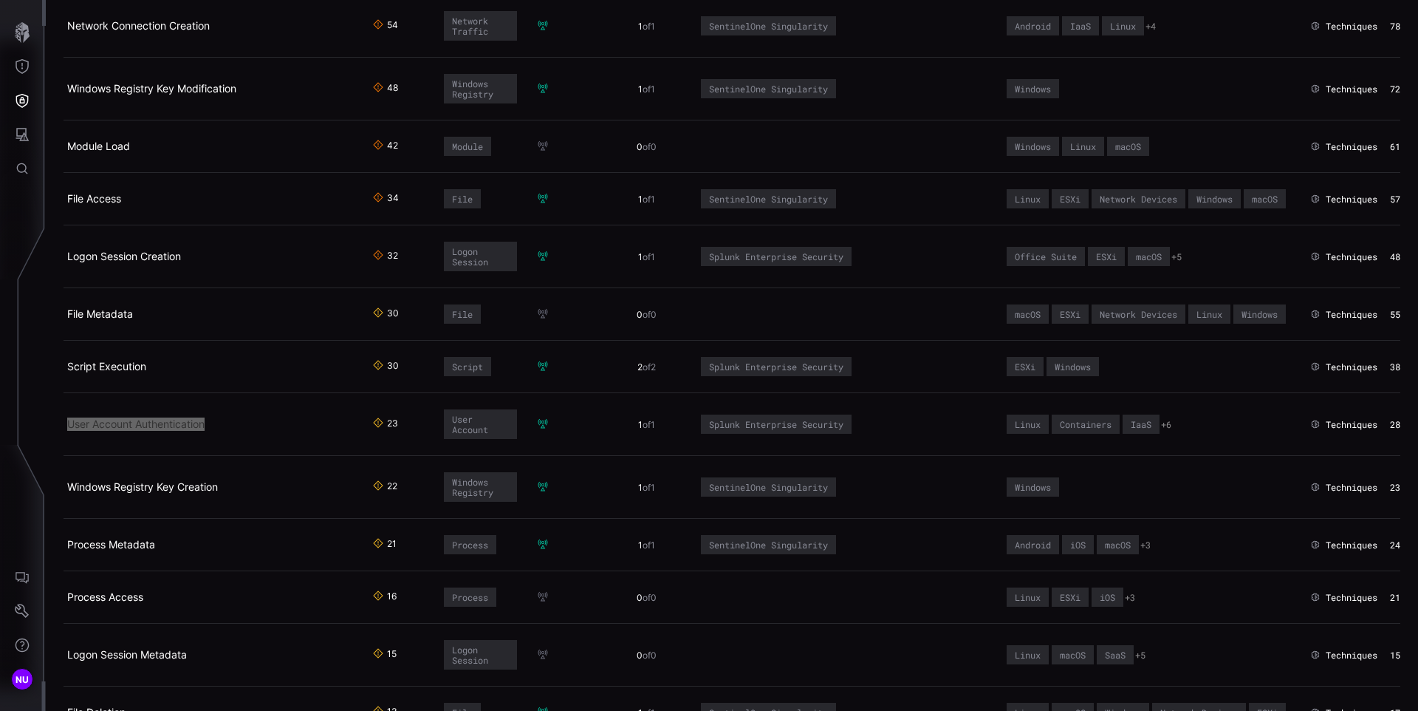
scroll to position [622, 0]
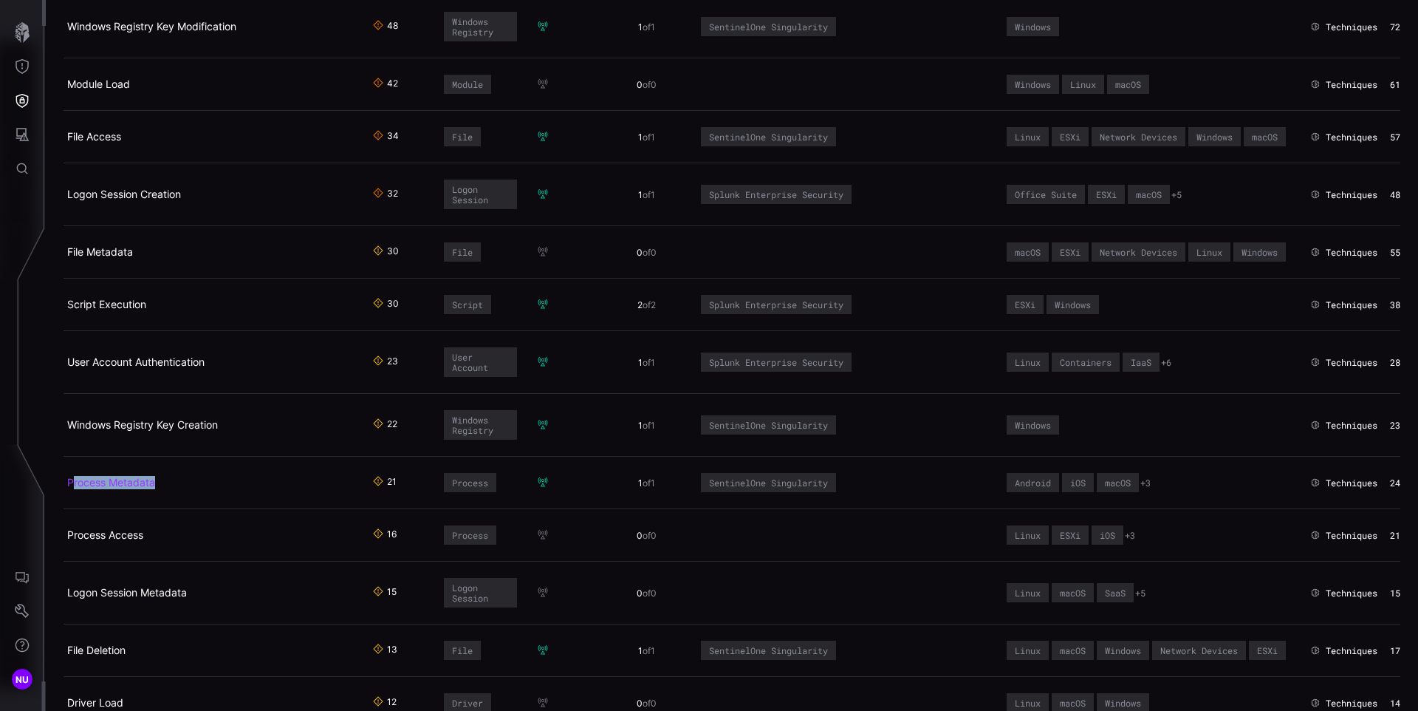
drag, startPoint x: 151, startPoint y: 573, endPoint x: 71, endPoint y: 567, distance: 80.0
click at [71, 489] on h2 "Process Metadata" at bounding box center [210, 482] width 287 height 13
copy link "rocess Metadata"
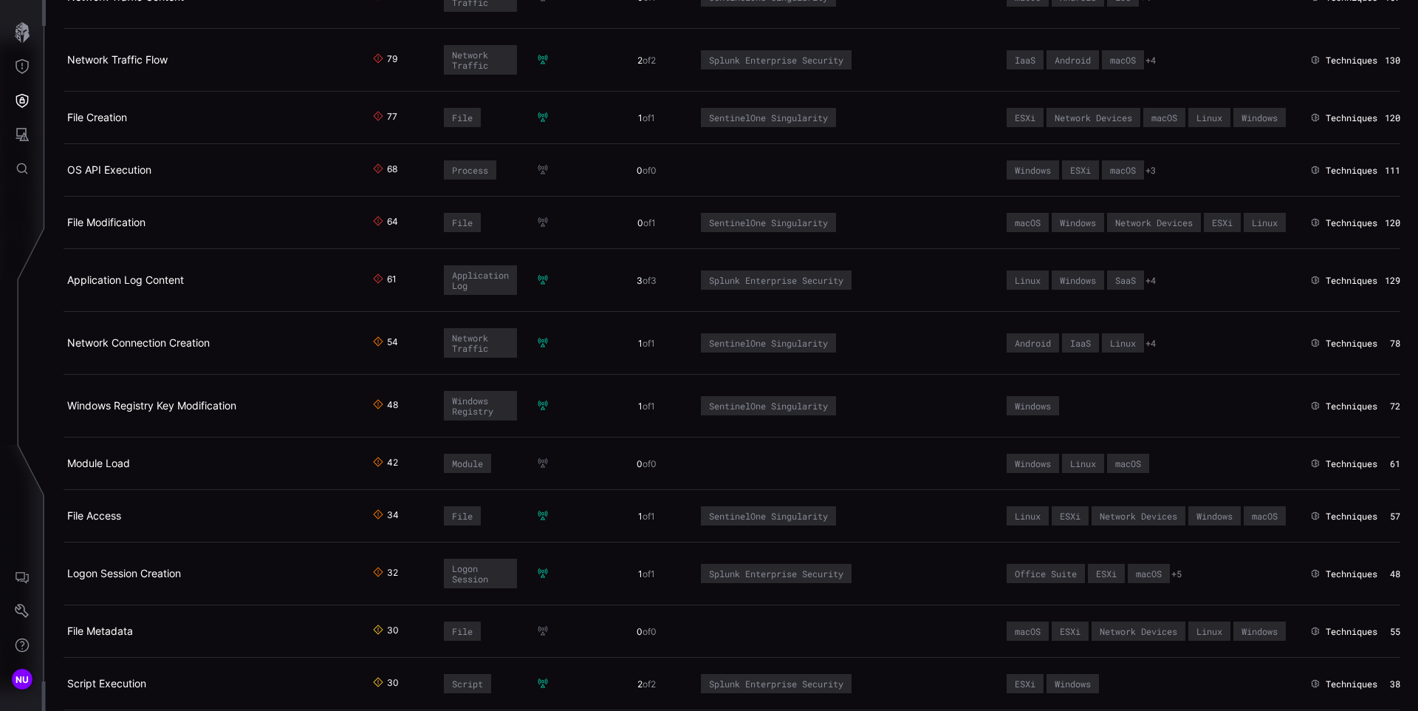
scroll to position [0, 0]
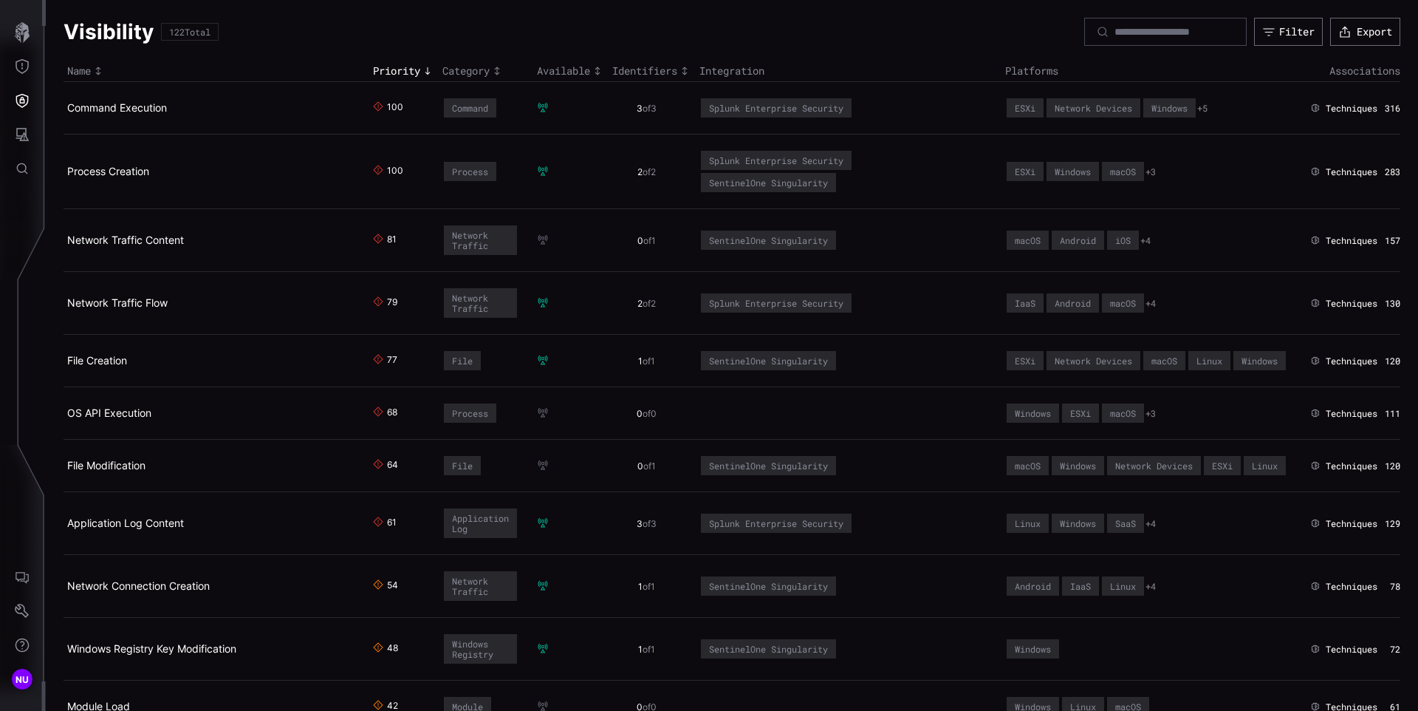
click at [115, 156] on td "Process Creation" at bounding box center [217, 171] width 306 height 75
click at [225, 168] on h2 "Process Creation" at bounding box center [210, 171] width 287 height 13
click at [141, 169] on link "Process Creation" at bounding box center [108, 171] width 82 height 13
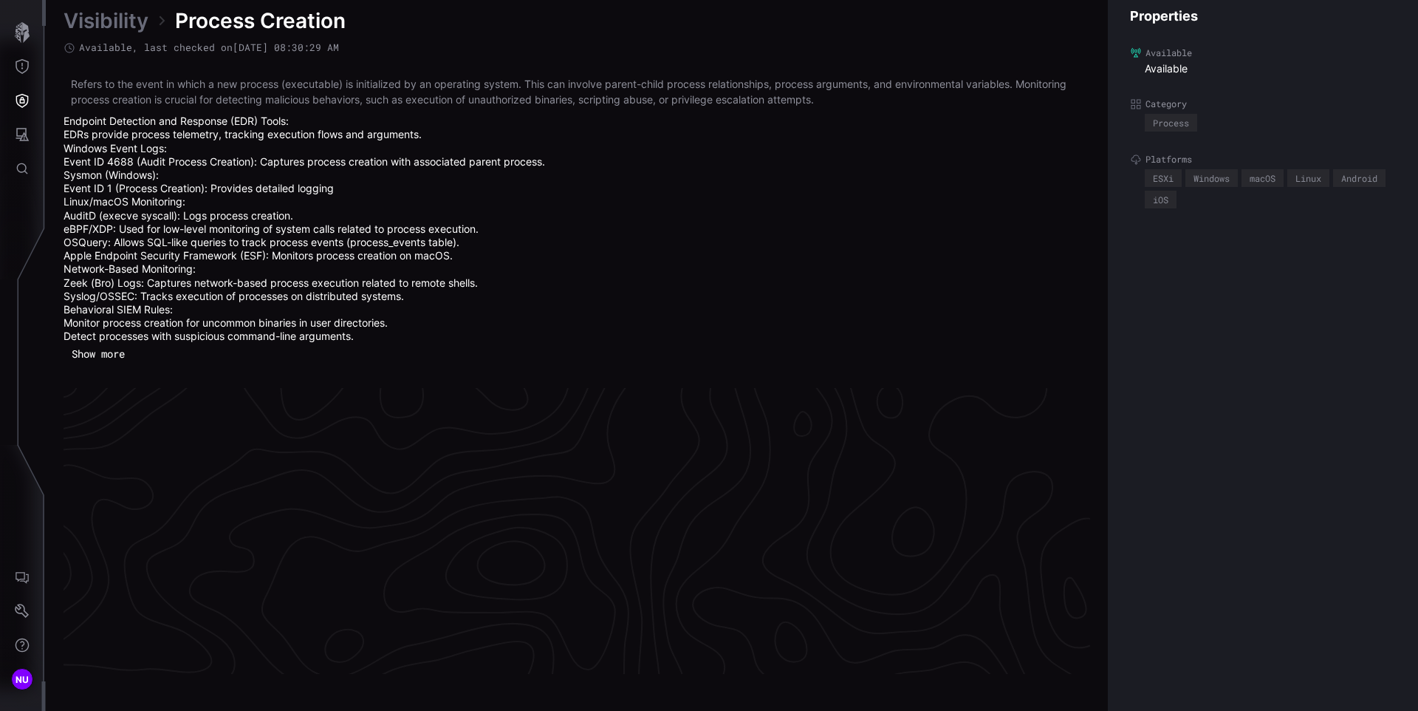
scroll to position [3187, 601]
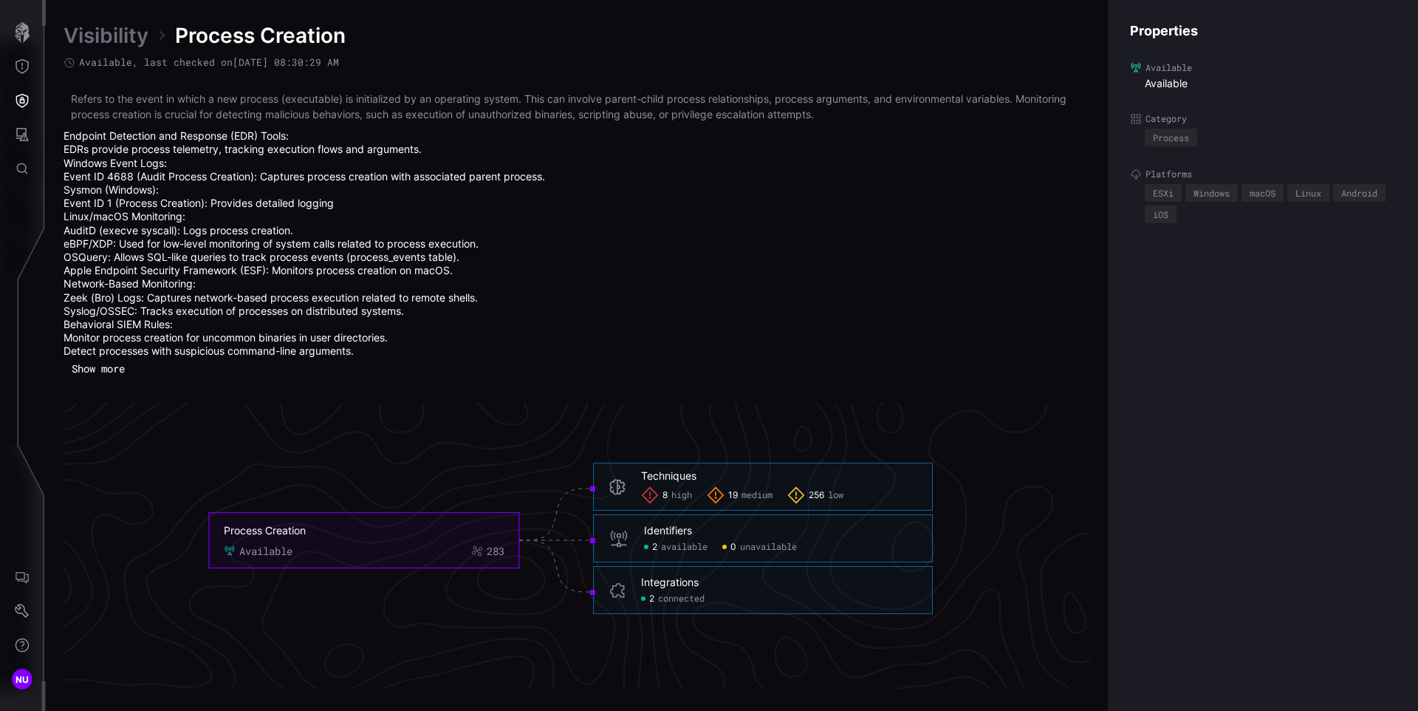
click at [725, 342] on li "Monitor process creation for uncommon binaries in user directories." at bounding box center [577, 337] width 1027 height 13
click at [21, 109] on button "Defense Surface" at bounding box center [22, 100] width 43 height 34
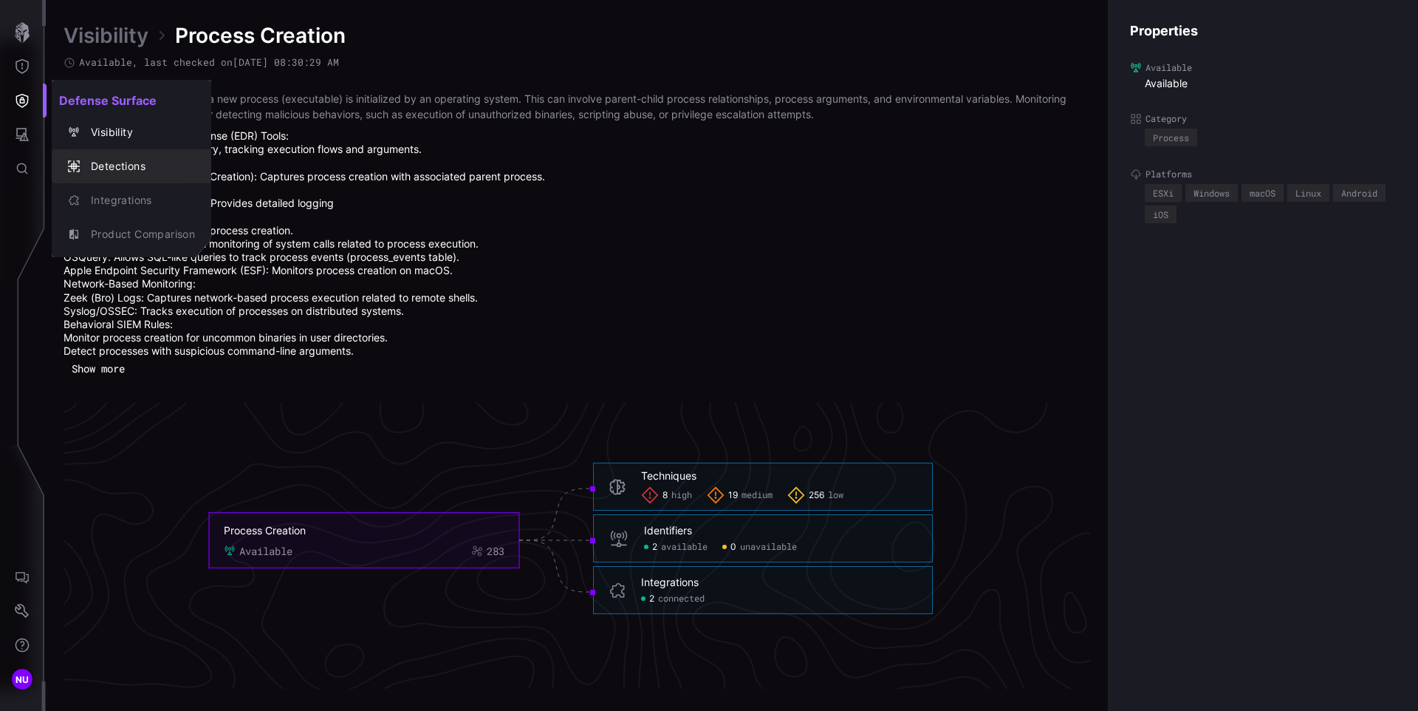
click at [120, 170] on div "Detections" at bounding box center [139, 166] width 112 height 18
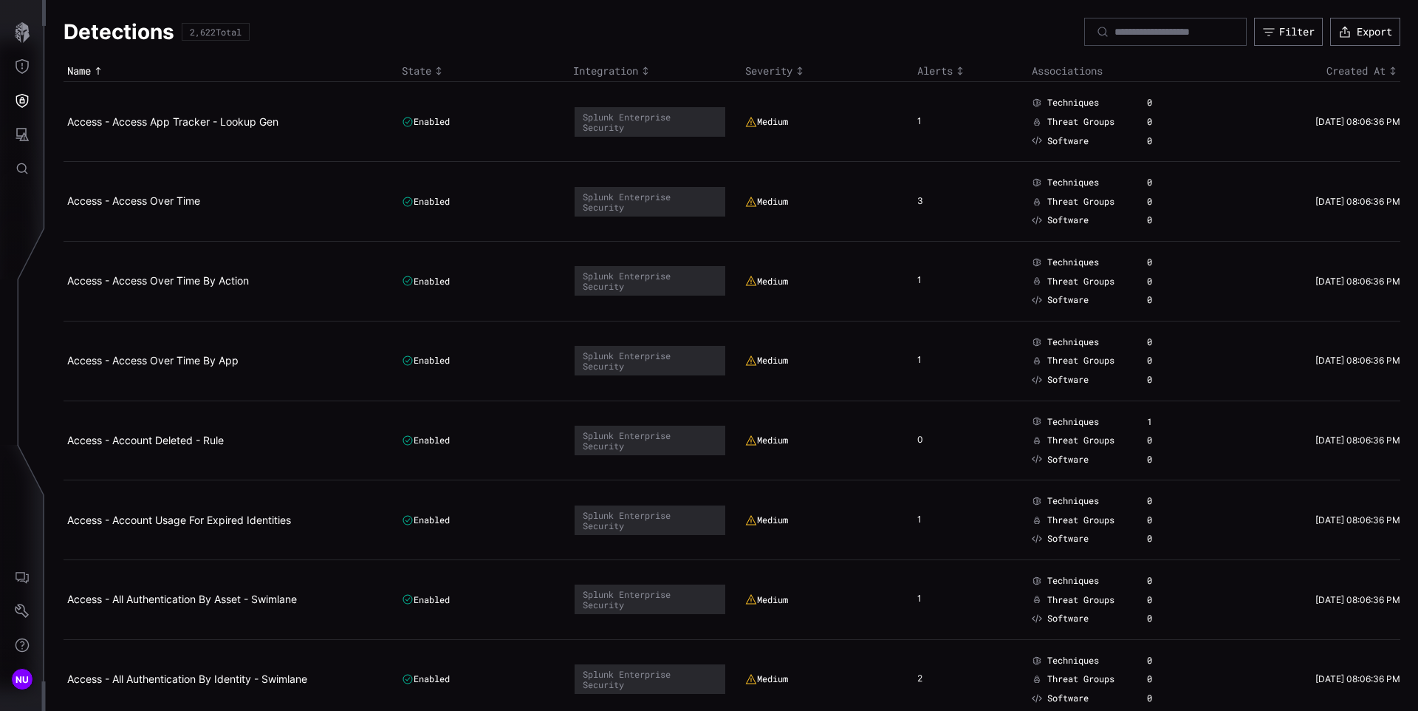
click at [918, 121] on div "1" at bounding box center [929, 121] width 22 height 13
click at [984, 120] on div "1" at bounding box center [966, 121] width 96 height 13
click at [980, 129] on td "1" at bounding box center [971, 122] width 115 height 80
click at [957, 128] on div "1" at bounding box center [966, 121] width 96 height 13
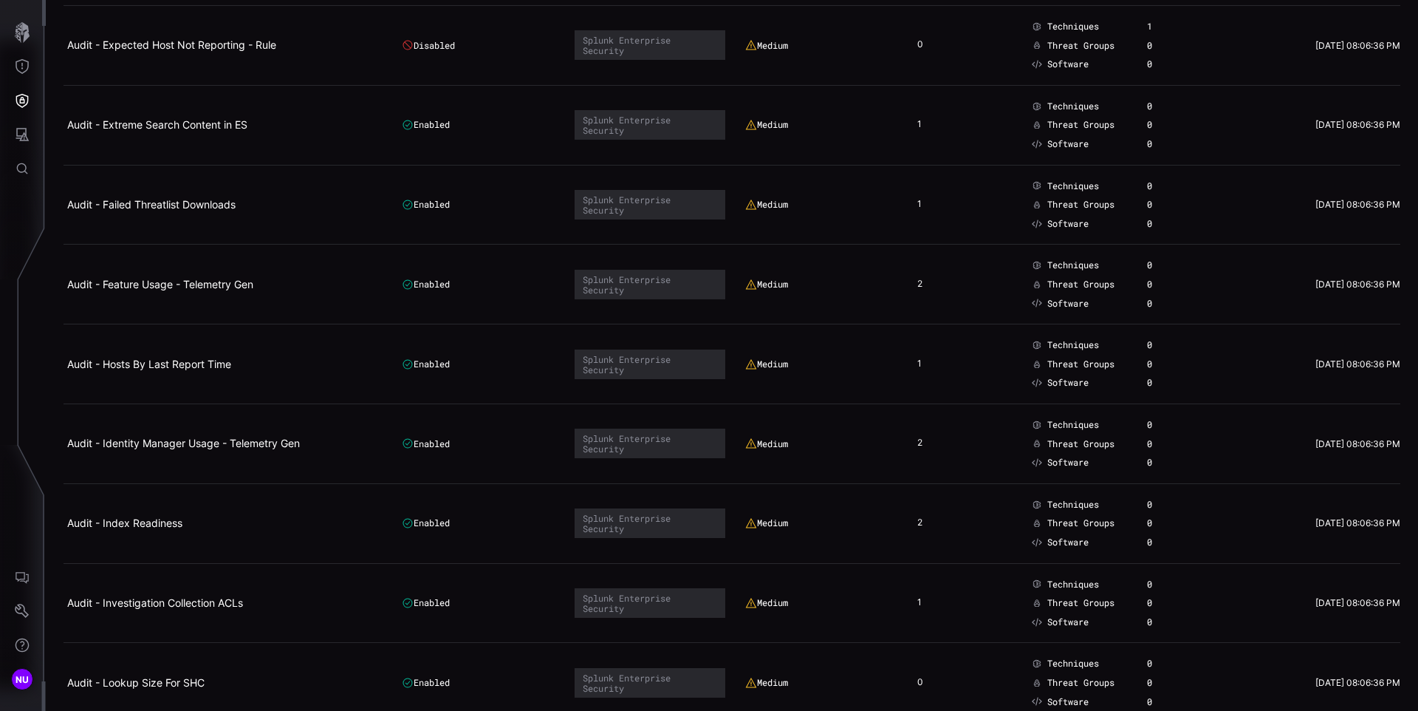
scroll to position [7382, 0]
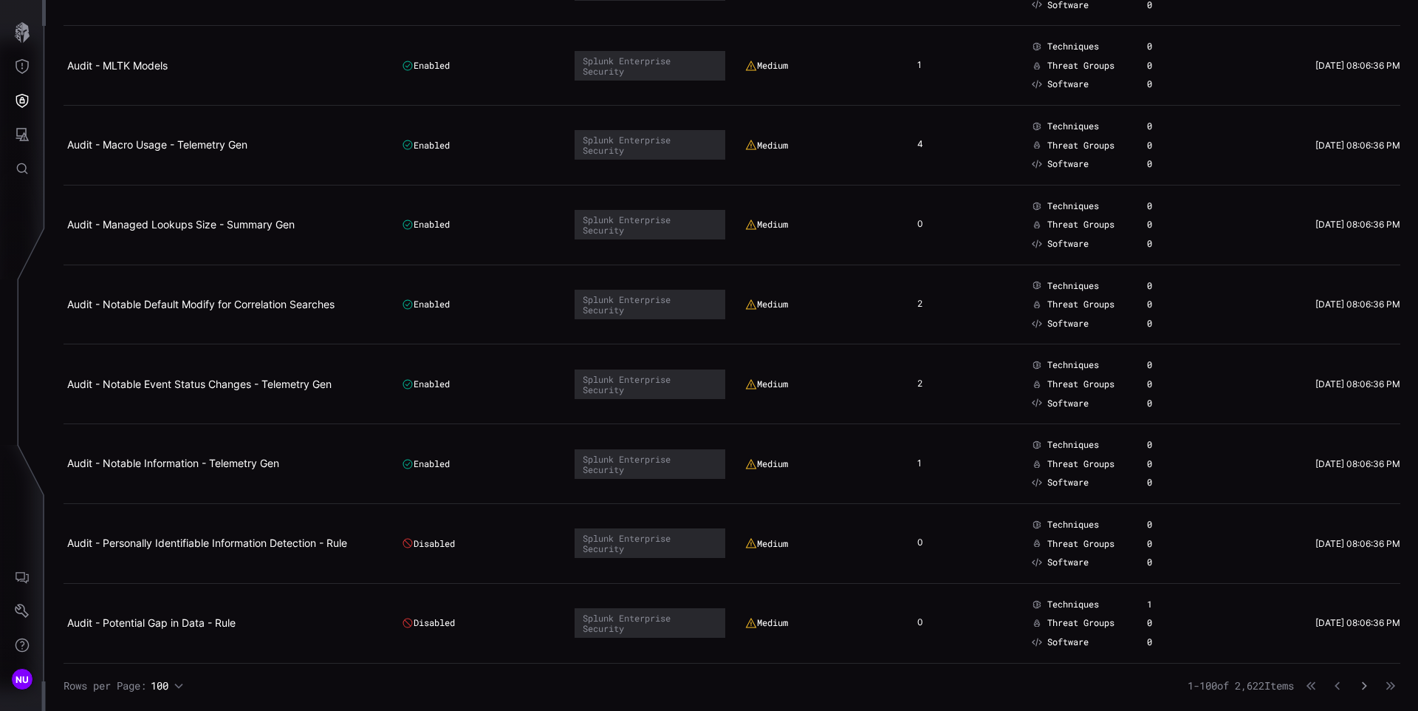
click at [1359, 687] on icon "button" at bounding box center [1364, 685] width 10 height 10
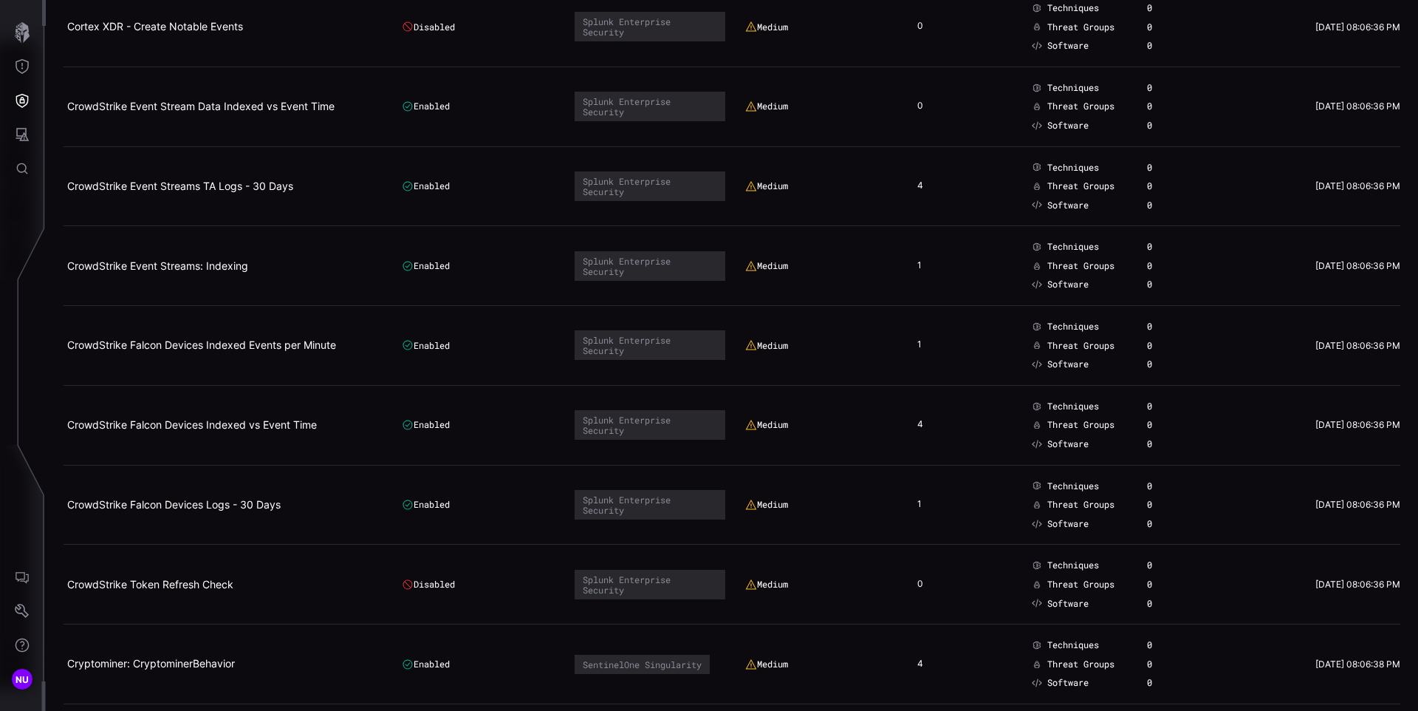
scroll to position [7382, 0]
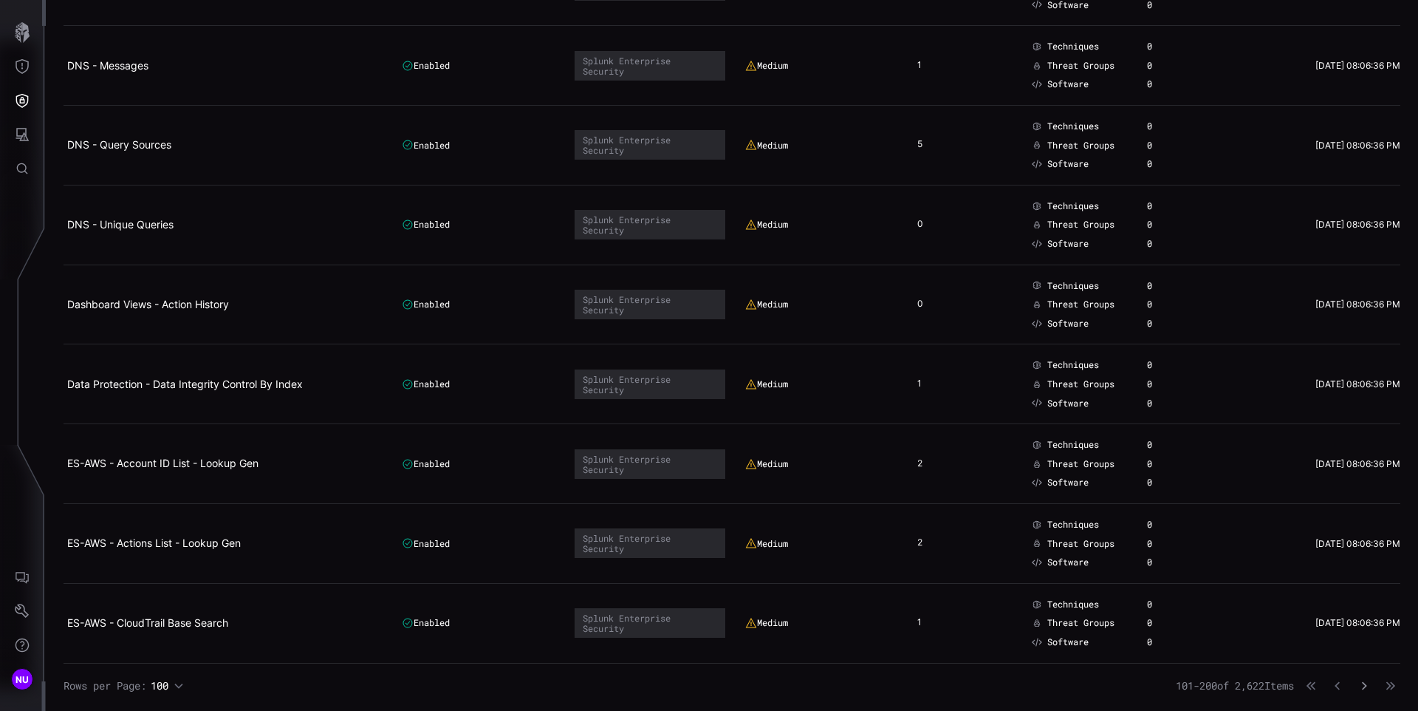
click at [1359, 689] on icon "button" at bounding box center [1364, 685] width 10 height 10
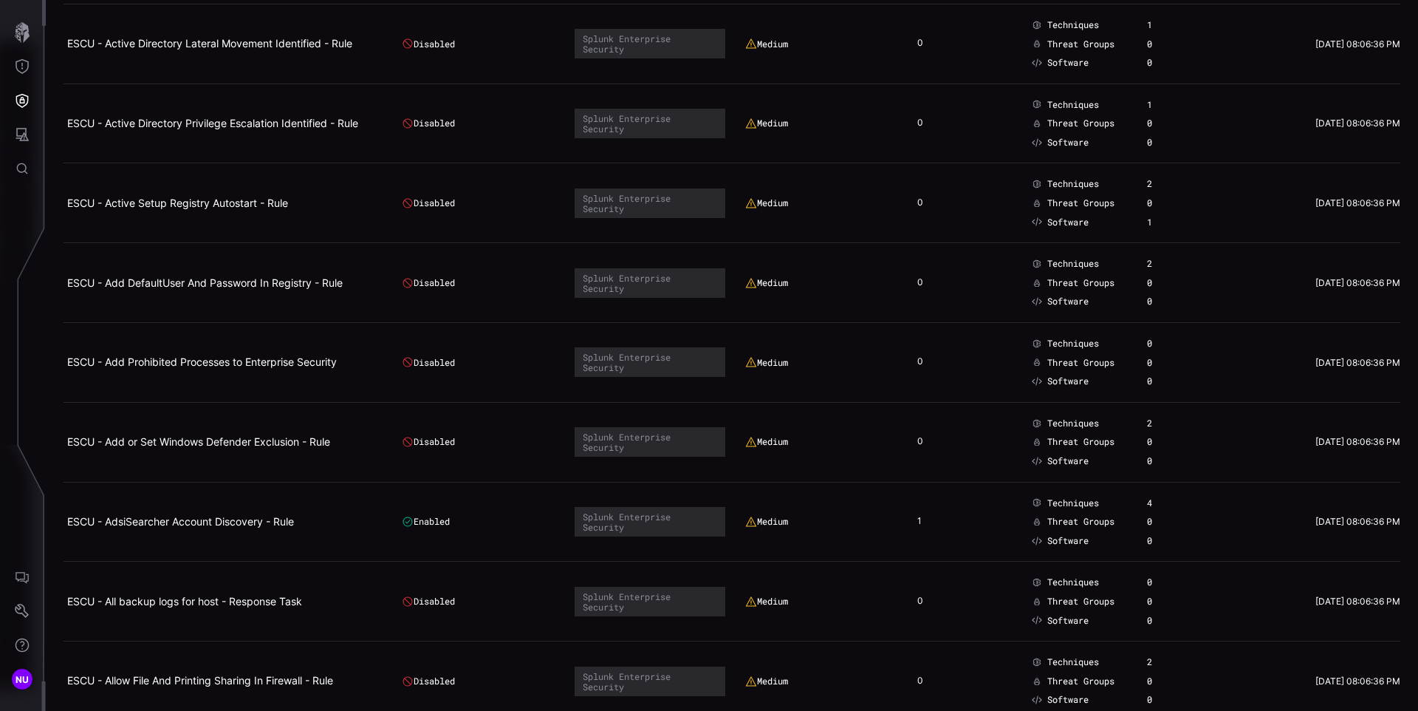
scroll to position [7083, 0]
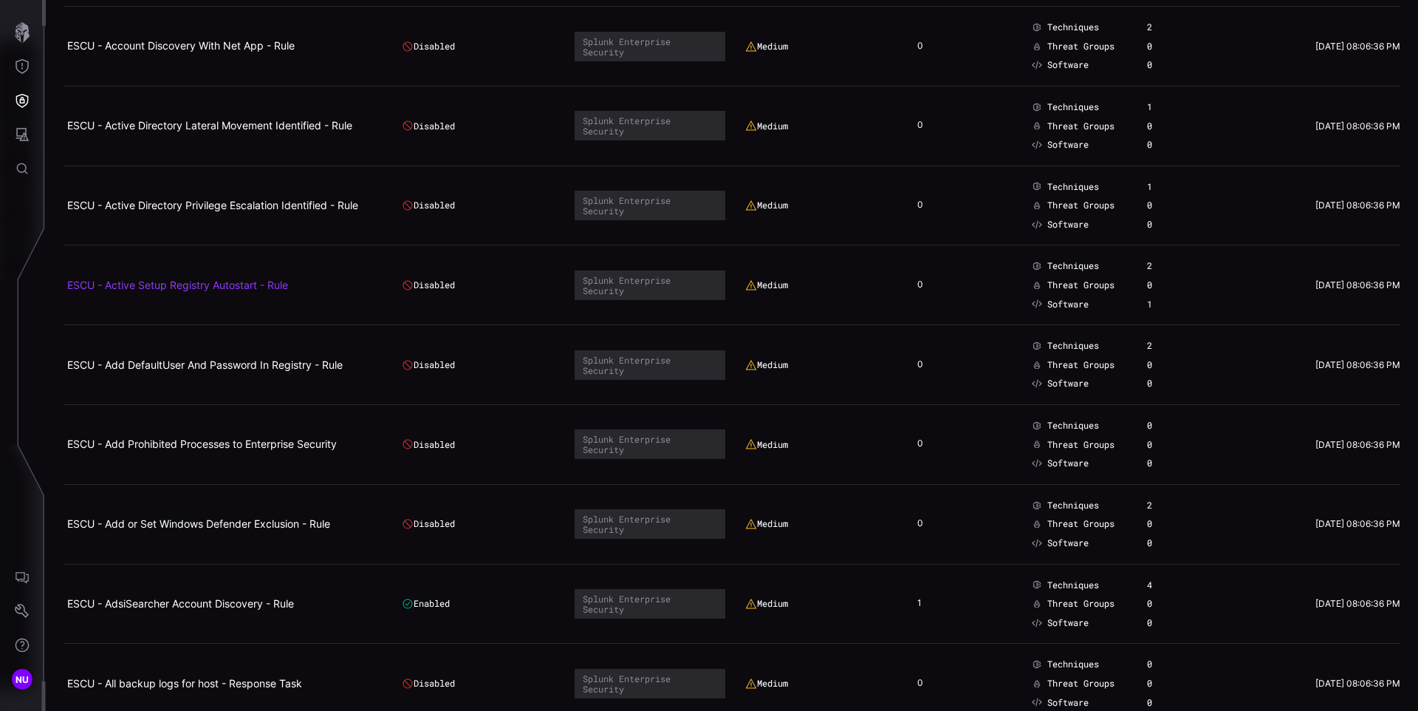
click at [250, 289] on link "ESCU - Active Setup Registry Autostart - Rule" at bounding box center [177, 285] width 221 height 13
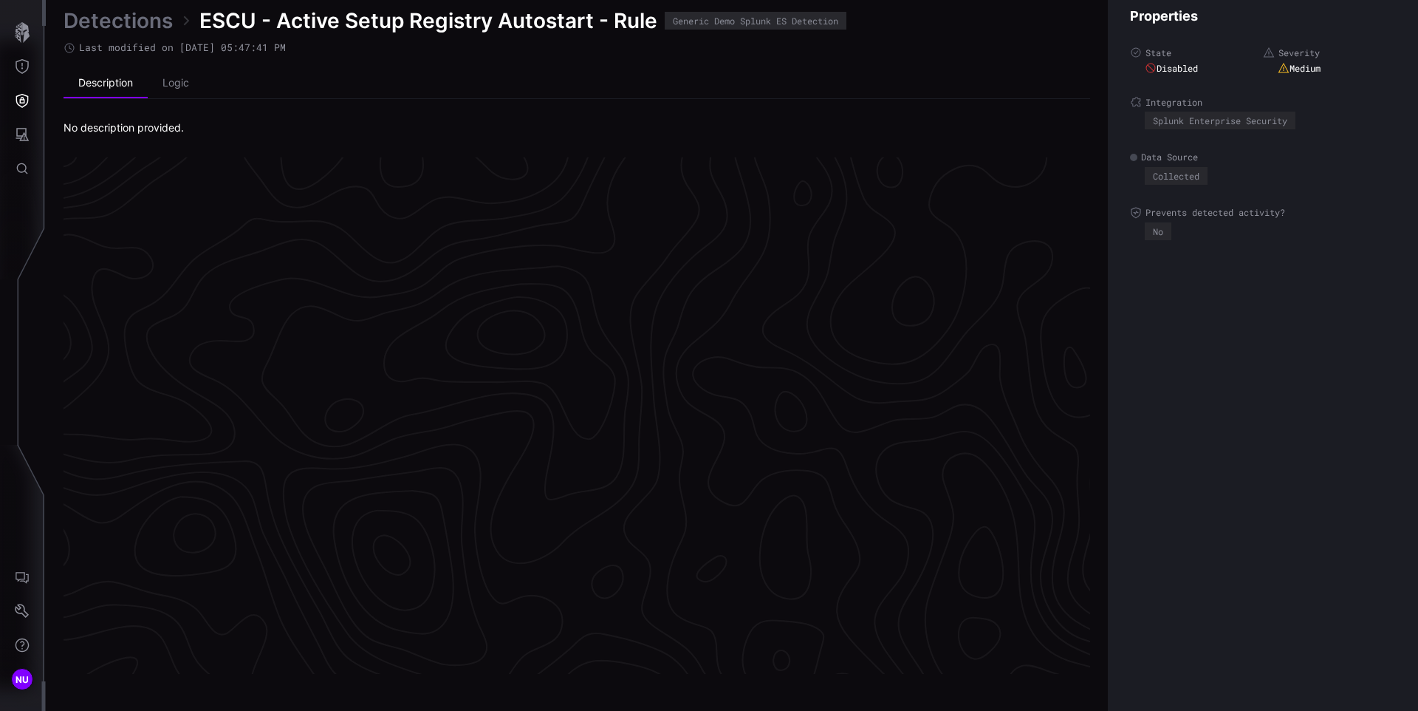
scroll to position [3072, 601]
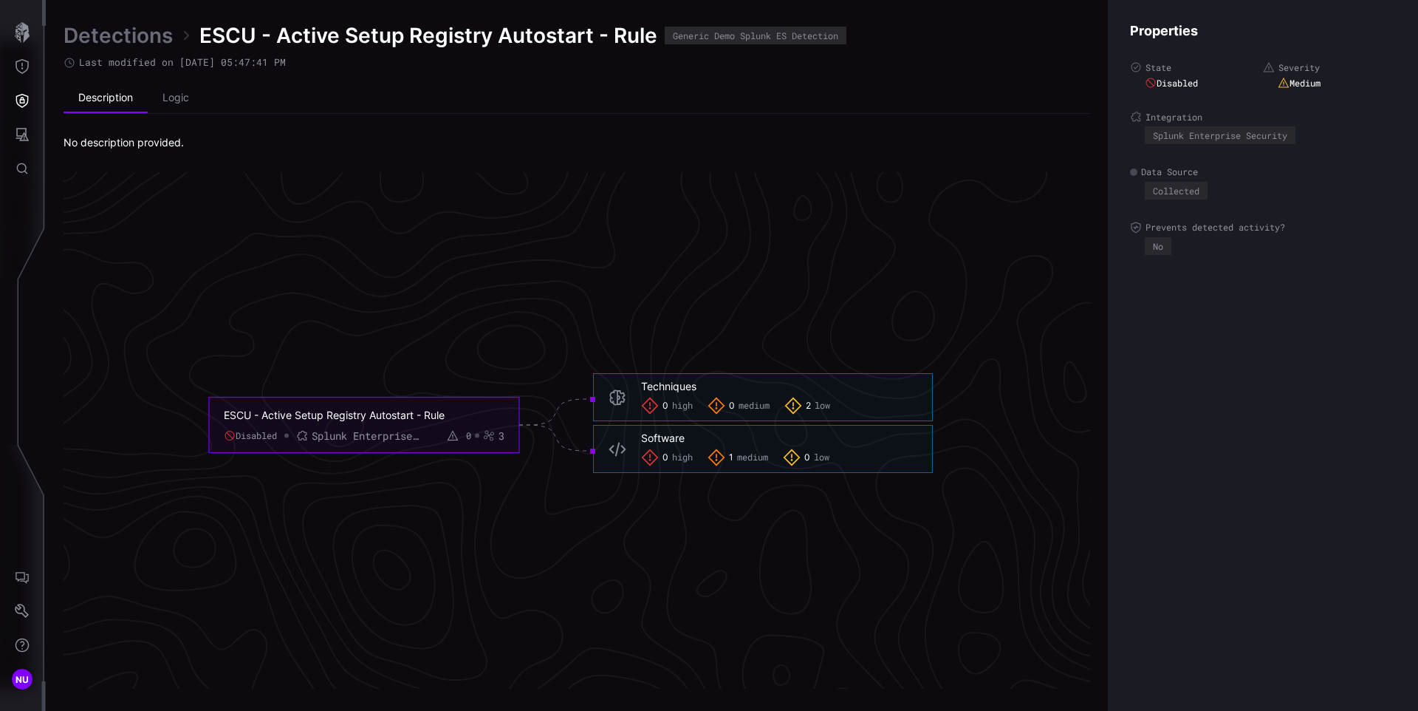
click at [85, 34] on link "Detections" at bounding box center [118, 35] width 109 height 27
